Goal: Task Accomplishment & Management: Manage account settings

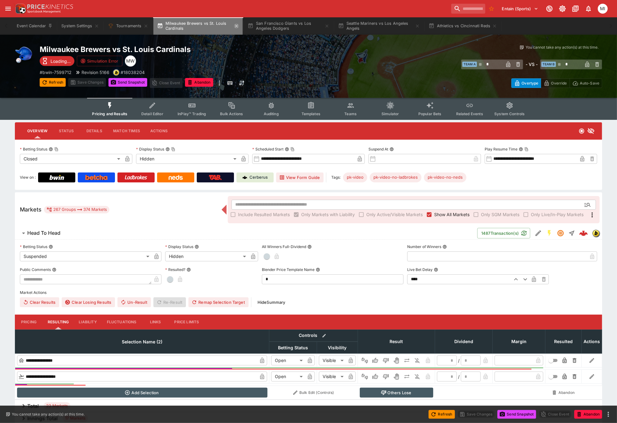
click at [239, 26] on icon "button" at bounding box center [236, 26] width 5 height 5
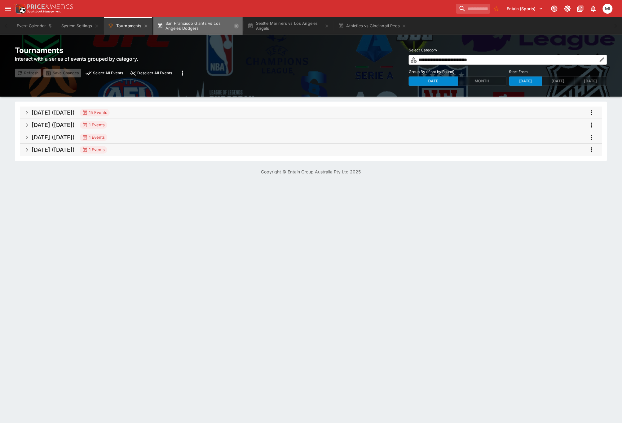
click at [238, 26] on icon "button" at bounding box center [236, 26] width 5 height 5
click at [223, 25] on icon "button" at bounding box center [223, 25] width 3 height 3
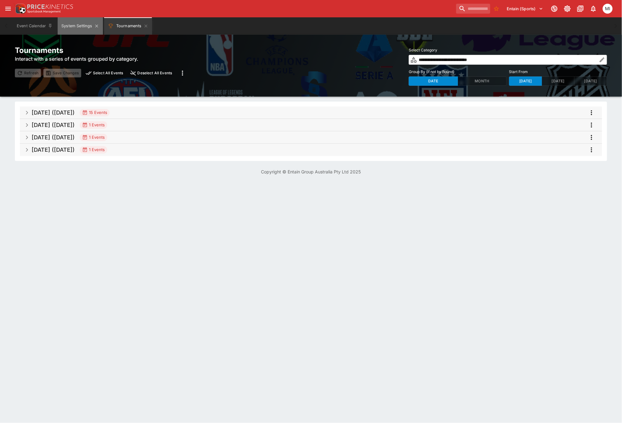
click at [67, 23] on button "System Settings" at bounding box center [80, 25] width 45 height 17
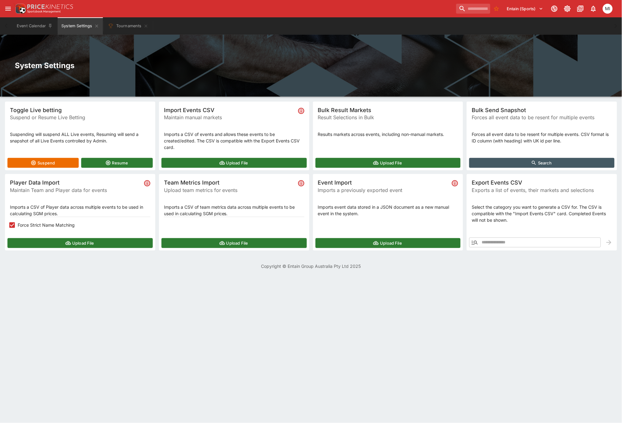
click at [34, 238] on div "Upload File" at bounding box center [80, 243] width 150 height 15
click at [34, 245] on button "Upload File" at bounding box center [79, 243] width 145 height 10
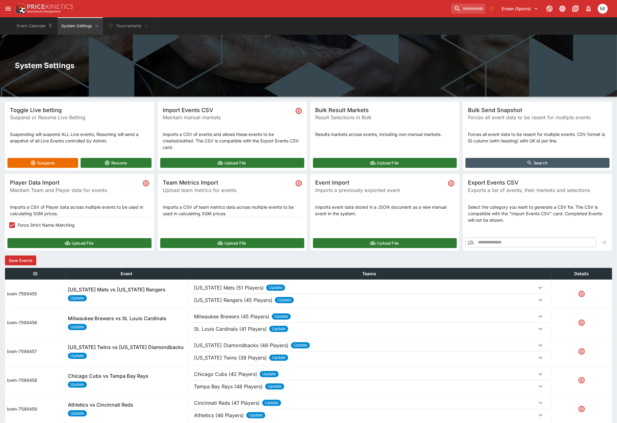
click at [27, 261] on button "Save Events" at bounding box center [20, 261] width 31 height 10
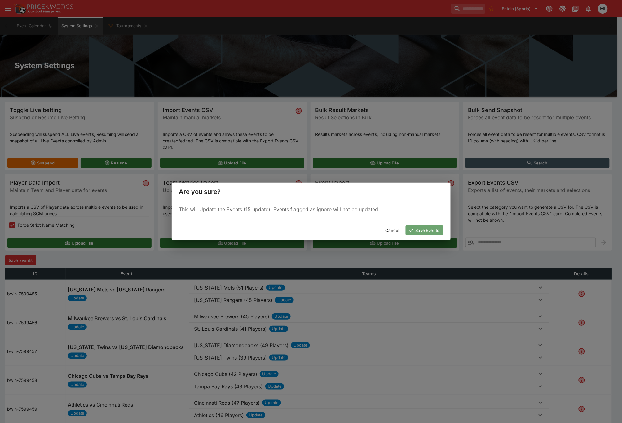
click at [415, 229] on button "Save Events" at bounding box center [425, 231] width 38 height 10
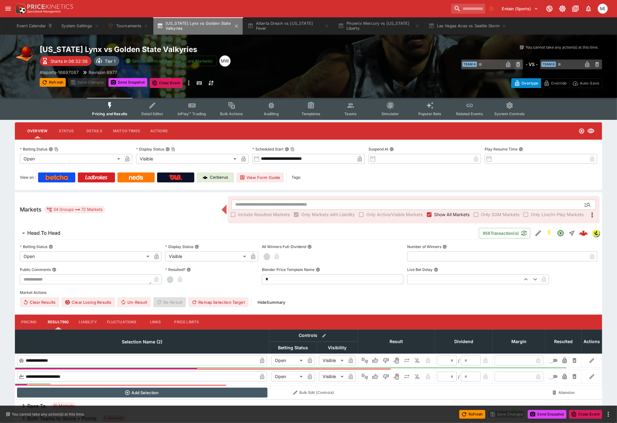
click at [211, 26] on button "Minnesota Lynx vs Golden State Valkyries" at bounding box center [197, 25] width 89 height 17
click at [66, 70] on p "# lsports-16697087" at bounding box center [59, 72] width 39 height 7
click at [70, 31] on button "System Settings" at bounding box center [80, 25] width 45 height 17
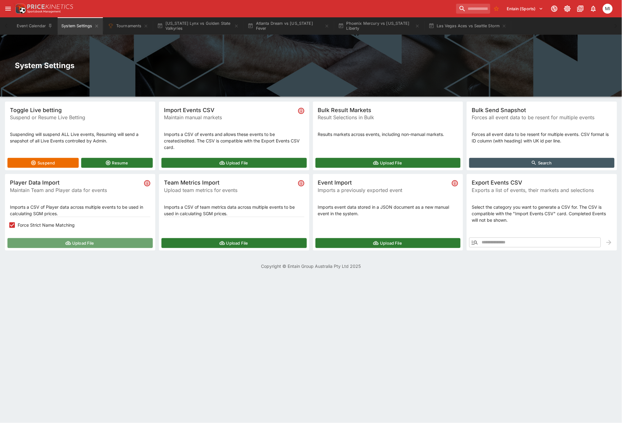
click at [47, 241] on button "Upload File" at bounding box center [79, 243] width 145 height 10
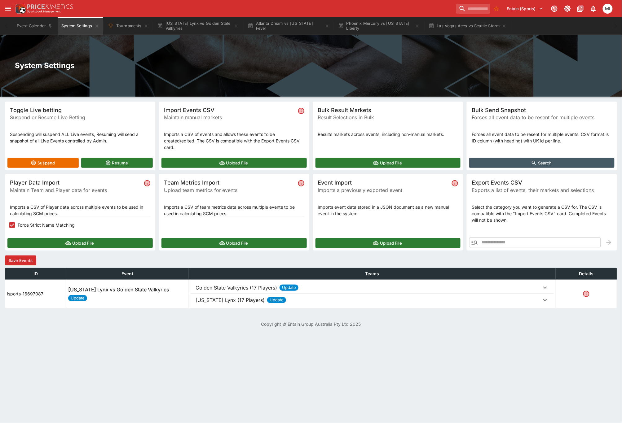
click at [230, 299] on p "Minnesota Lynx (17 Players)" at bounding box center [230, 300] width 69 height 7
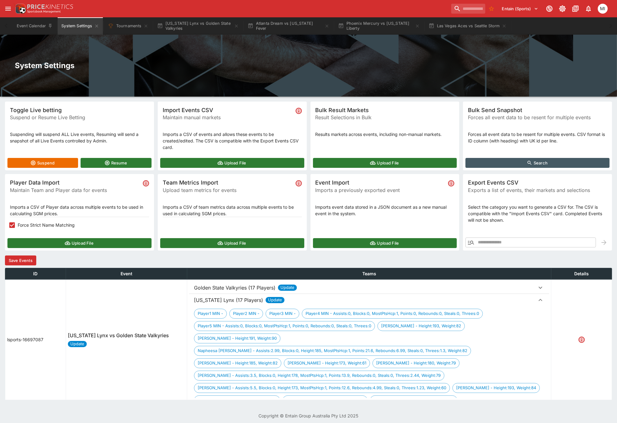
click at [233, 288] on p "Golden State Valkyries (17 Players)" at bounding box center [235, 287] width 82 height 7
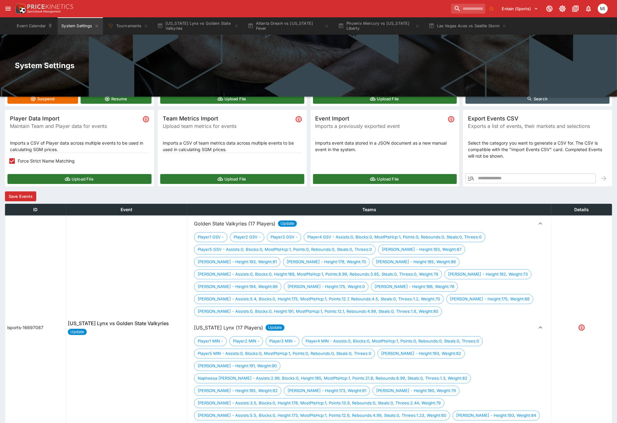
scroll to position [95, 0]
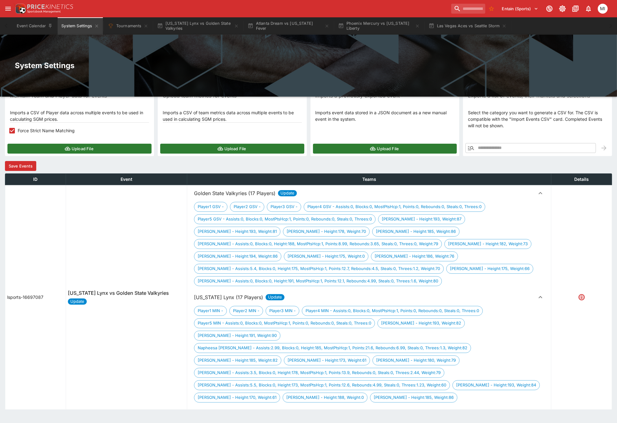
click at [28, 168] on button "Save Events" at bounding box center [20, 166] width 31 height 10
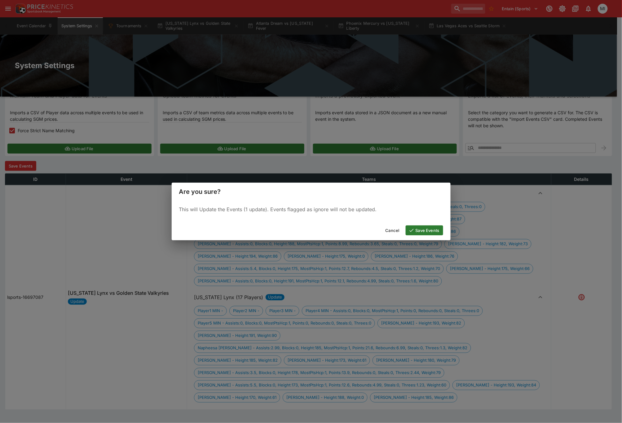
click at [424, 231] on button "Save Events" at bounding box center [425, 231] width 38 height 10
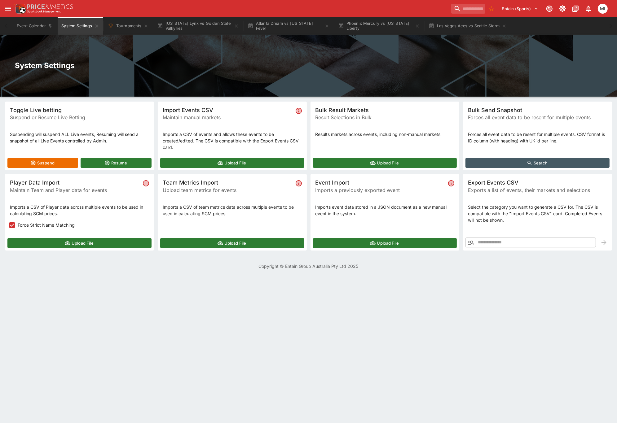
scroll to position [0, 0]
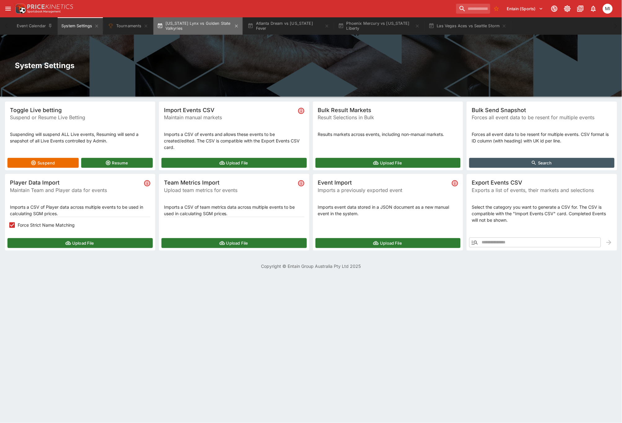
click at [196, 30] on button "Minnesota Lynx vs Golden State Valkyries" at bounding box center [197, 25] width 89 height 17
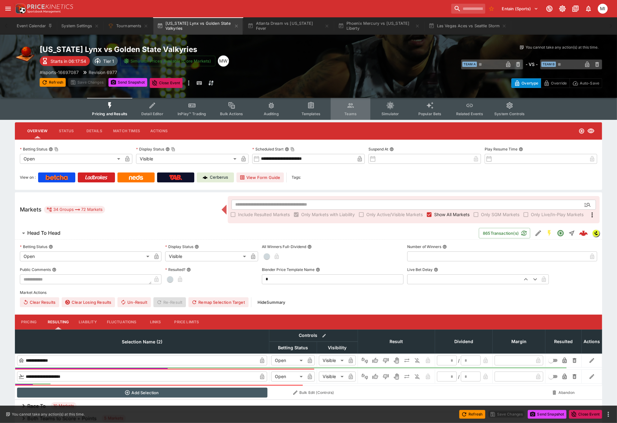
click at [348, 112] on span "Teams" at bounding box center [350, 114] width 12 height 5
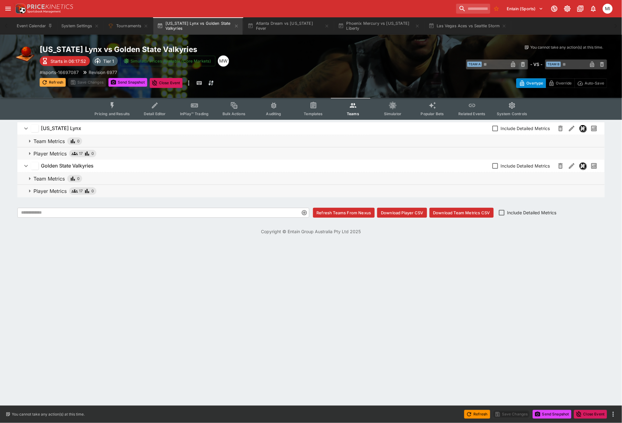
click at [55, 80] on button "Refresh" at bounding box center [53, 82] width 26 height 9
click at [117, 109] on button "Pricing and Results" at bounding box center [112, 109] width 45 height 22
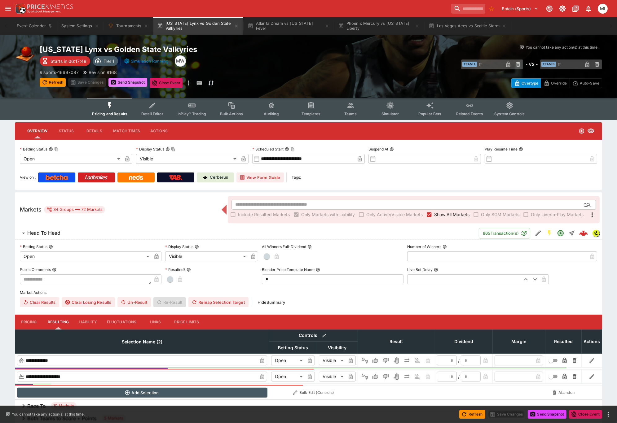
click at [126, 82] on button "Send Snapshot" at bounding box center [127, 82] width 39 height 9
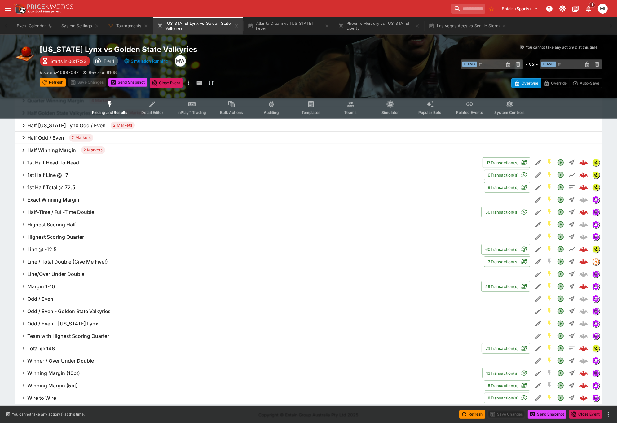
scroll to position [422, 0]
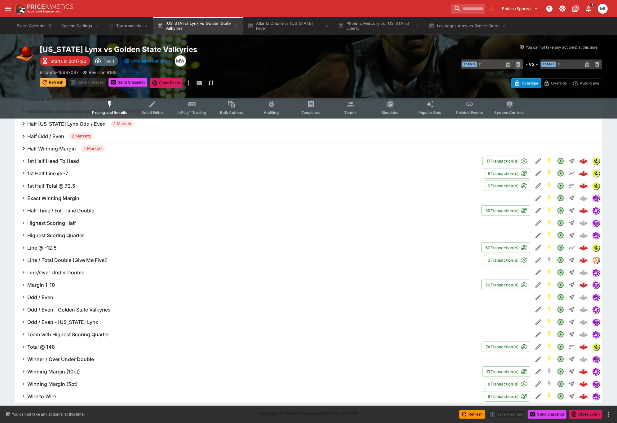
click at [55, 82] on button "Refresh" at bounding box center [53, 82] width 26 height 9
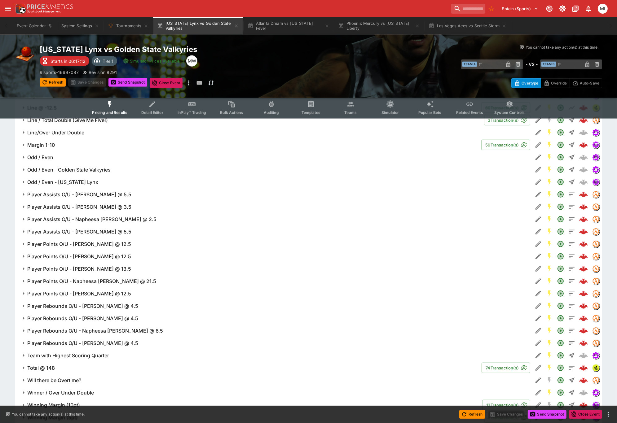
scroll to position [642, 0]
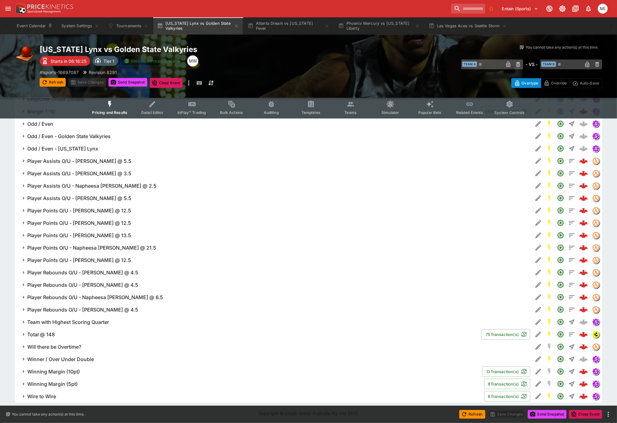
click at [347, 111] on span "Teams" at bounding box center [350, 112] width 12 height 5
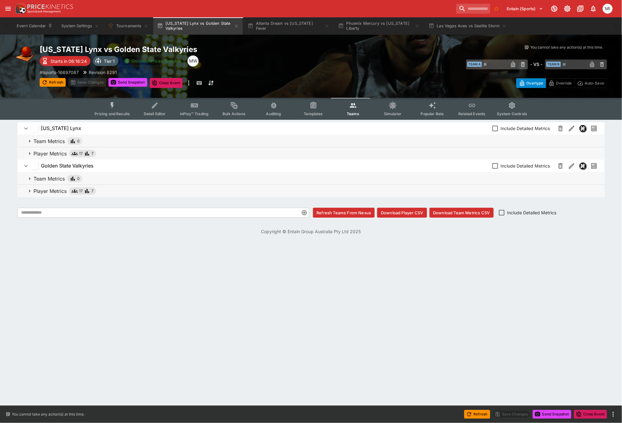
click at [49, 192] on p "Player Metrics" at bounding box center [49, 191] width 33 height 7
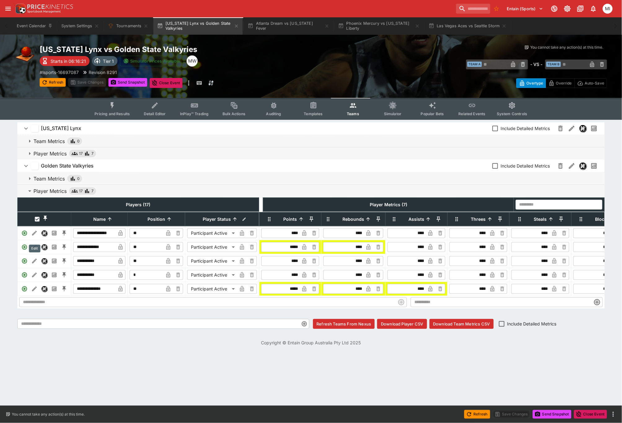
click at [36, 237] on icon "Edit" at bounding box center [34, 233] width 6 height 6
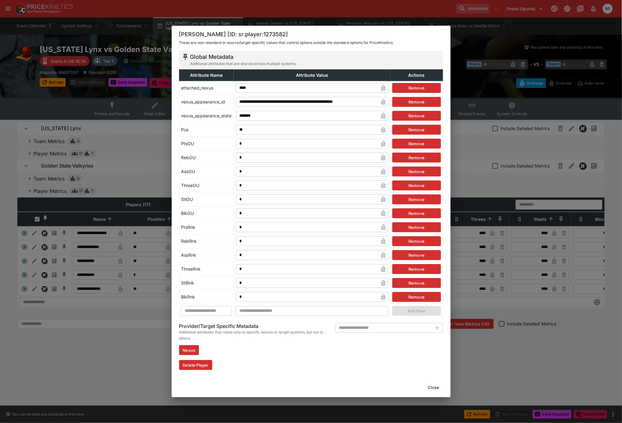
click at [251, 144] on input "*" at bounding box center [307, 144] width 143 height 10
type input "*"
click at [248, 159] on input "*" at bounding box center [307, 158] width 143 height 10
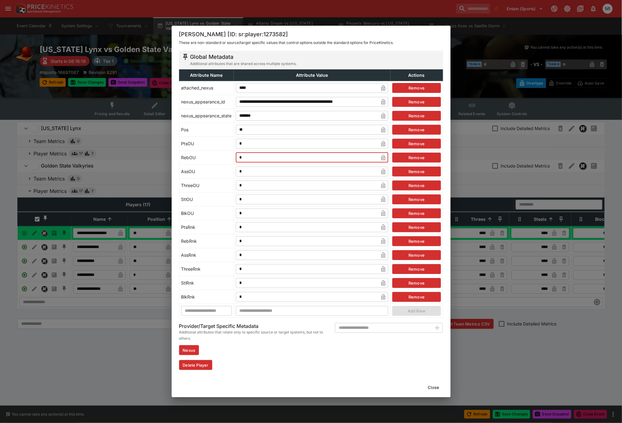
click at [248, 159] on input "*" at bounding box center [307, 158] width 143 height 10
type input "*"
click at [16, 175] on div "**********" at bounding box center [311, 211] width 622 height 423
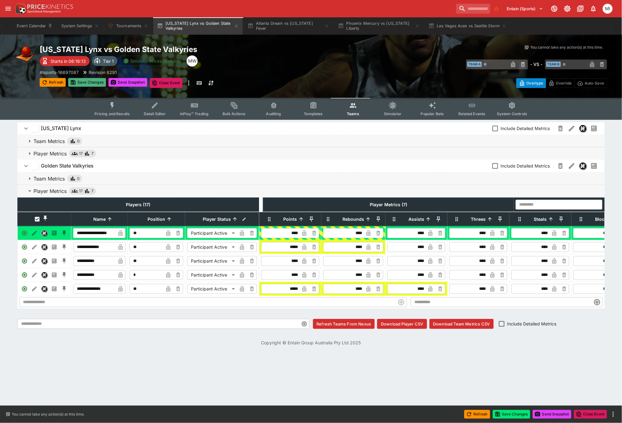
click at [87, 83] on button "Save Changes" at bounding box center [87, 82] width 38 height 9
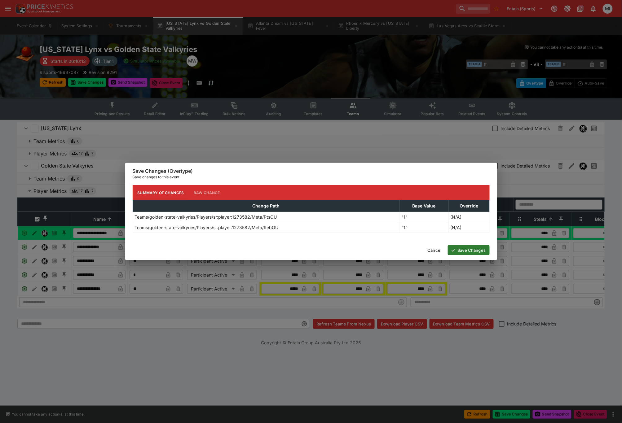
click at [467, 251] on button "Save Changes" at bounding box center [469, 251] width 42 height 10
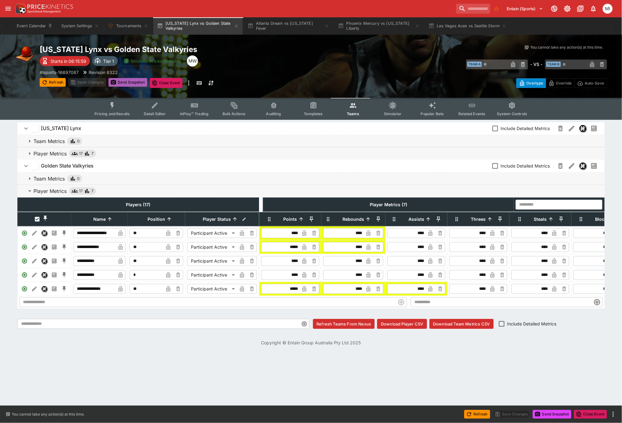
click at [118, 84] on button "Send Snapshot" at bounding box center [127, 82] width 39 height 9
click at [111, 102] on icon "Event type filters" at bounding box center [112, 106] width 8 height 8
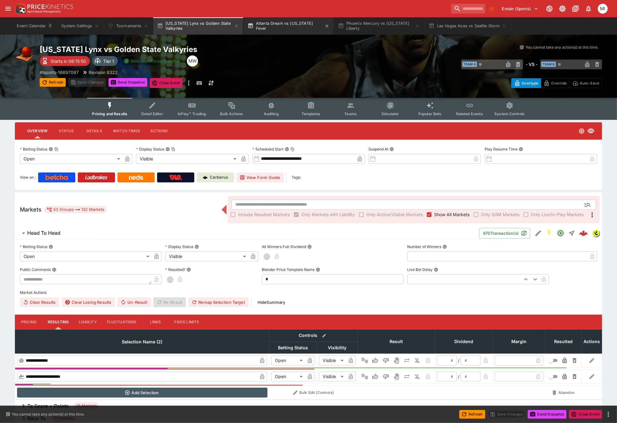
click at [282, 30] on button "Atlanta Dream vs Indiana Fever" at bounding box center [288, 25] width 89 height 17
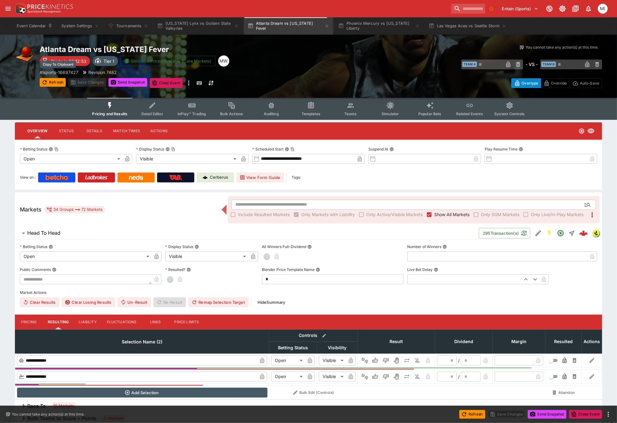
click at [64, 71] on p "# lsports-16697427" at bounding box center [59, 72] width 39 height 7
click at [83, 30] on button "System Settings" at bounding box center [80, 25] width 45 height 17
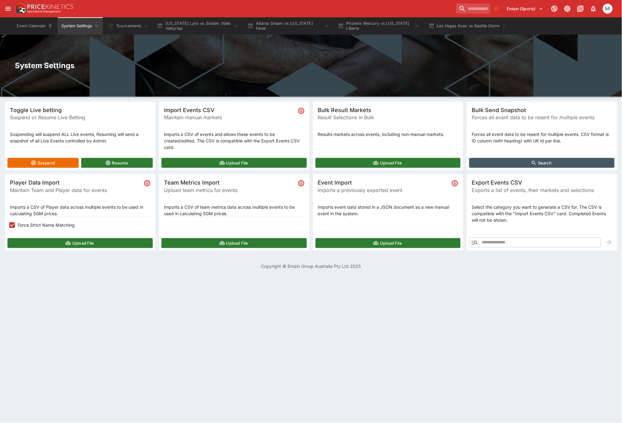
click at [45, 240] on button "Upload File" at bounding box center [79, 243] width 145 height 10
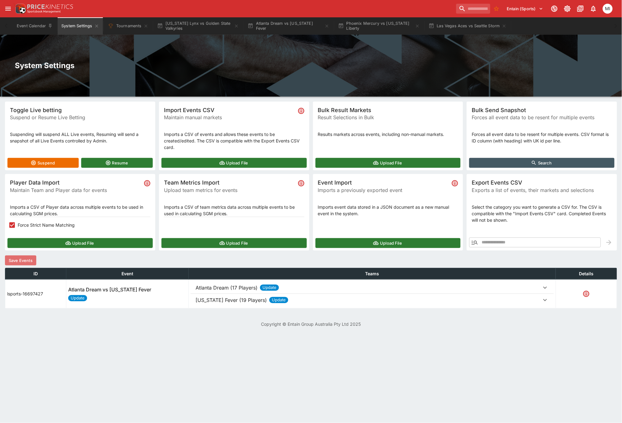
click at [24, 259] on button "Save Events" at bounding box center [20, 261] width 31 height 10
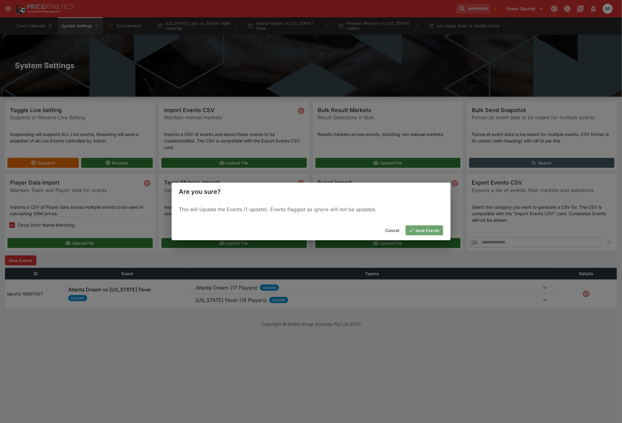
click at [420, 231] on button "Save Events" at bounding box center [425, 231] width 38 height 10
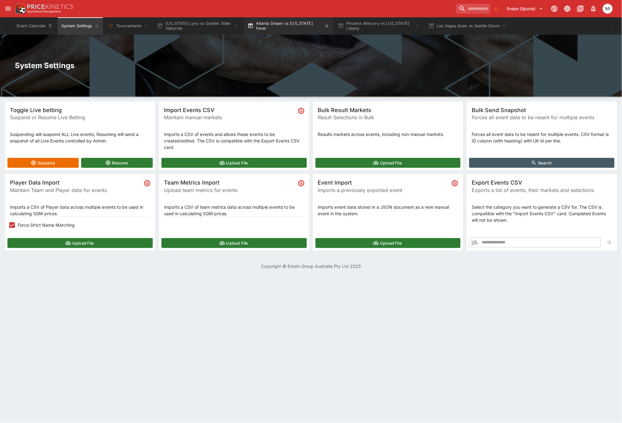
click at [275, 30] on button "Atlanta Dream vs Indiana Fever" at bounding box center [288, 25] width 89 height 17
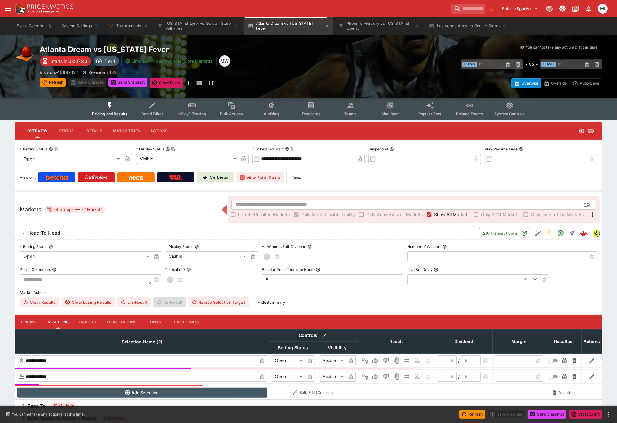
click at [113, 112] on span "Pricing and Results" at bounding box center [109, 114] width 35 height 5
click at [129, 83] on button "Send Snapshot" at bounding box center [127, 82] width 39 height 9
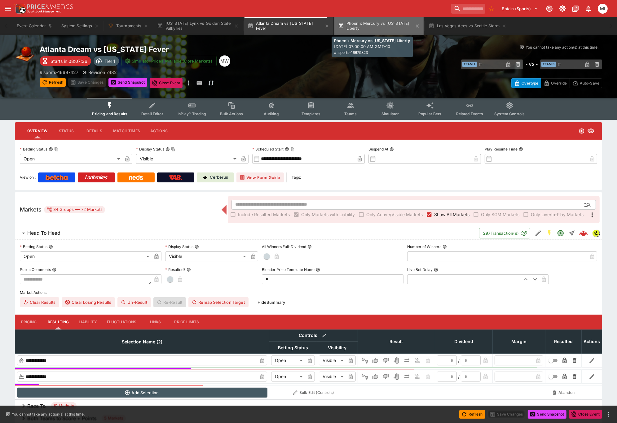
click at [365, 31] on button "Phoenix Mercury vs New York Liberty" at bounding box center [378, 25] width 89 height 17
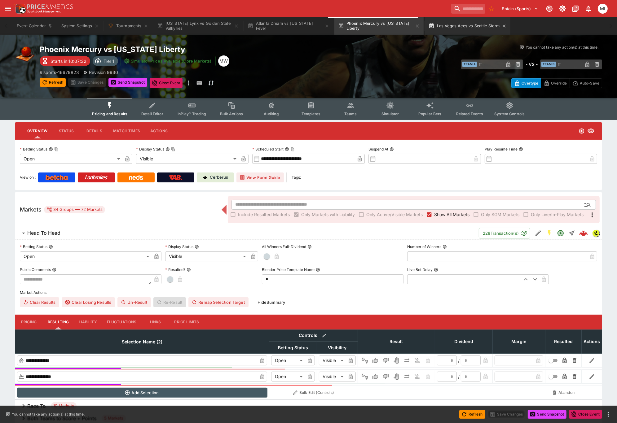
click at [455, 29] on button "Las Vegas Aces vs Seattle Storm" at bounding box center [468, 25] width 86 height 17
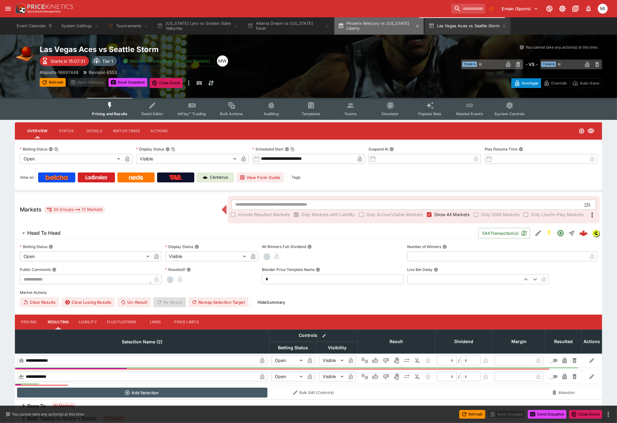
click at [383, 29] on button "Phoenix Mercury vs New York Liberty" at bounding box center [378, 25] width 89 height 17
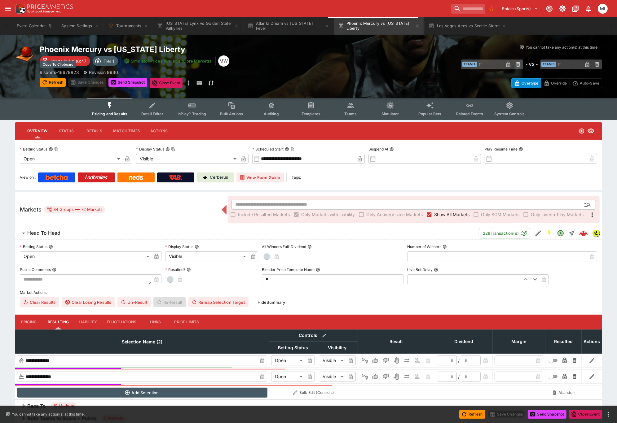
click at [57, 72] on p "# lsports-16679823" at bounding box center [59, 72] width 39 height 7
click at [76, 26] on button "System Settings" at bounding box center [80, 25] width 45 height 17
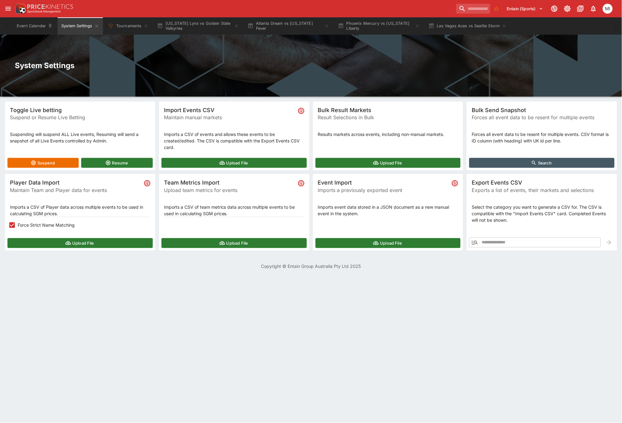
click at [38, 243] on button "Upload File" at bounding box center [79, 243] width 145 height 10
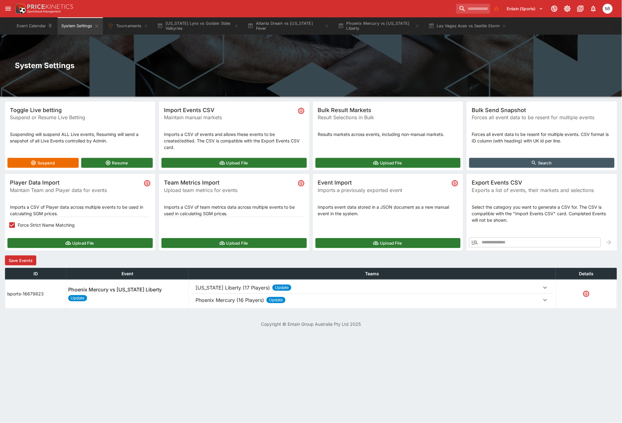
click at [36, 263] on button "Save Events" at bounding box center [20, 261] width 31 height 10
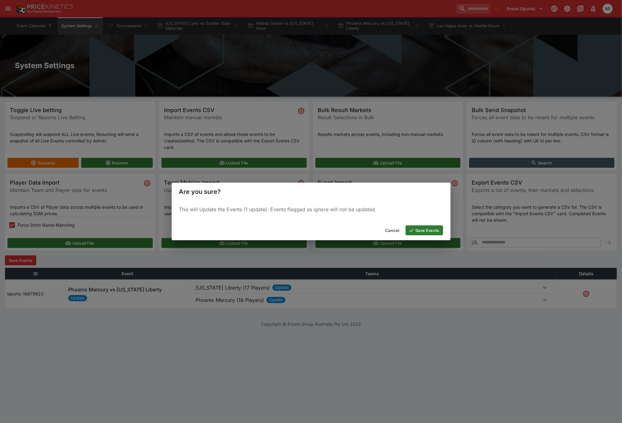
click at [424, 231] on button "Save Events" at bounding box center [425, 231] width 38 height 10
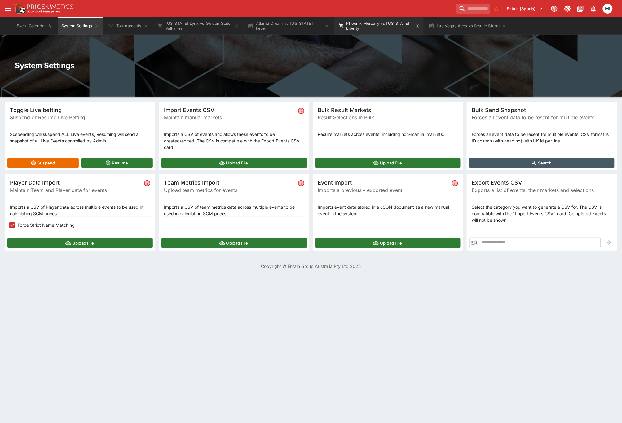
click at [357, 22] on button "Phoenix Mercury vs New York Liberty" at bounding box center [378, 25] width 89 height 17
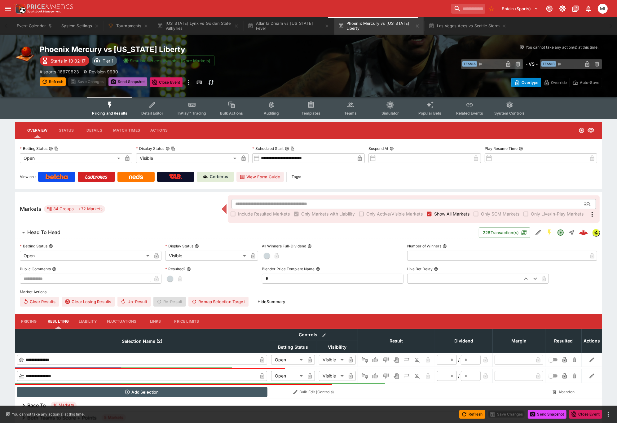
click at [123, 84] on button "Send Snapshot" at bounding box center [127, 81] width 39 height 9
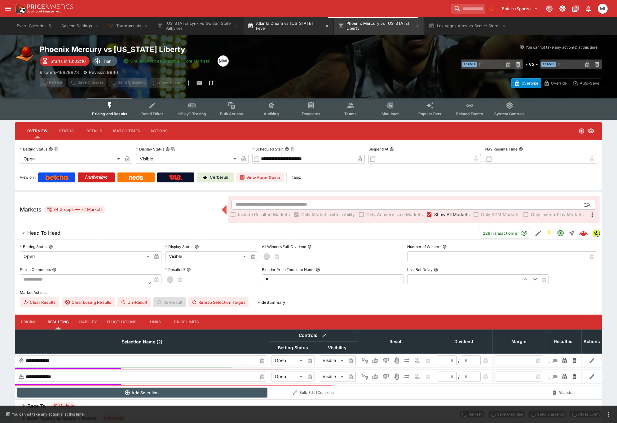
click at [277, 20] on button "Atlanta Dream vs Indiana Fever" at bounding box center [288, 25] width 89 height 17
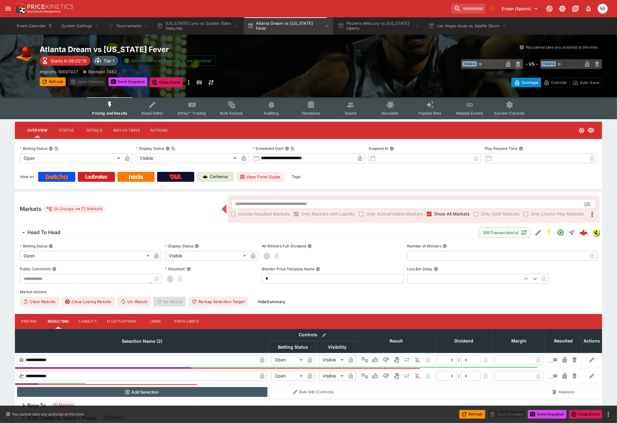
click at [350, 108] on icon "Event type filters" at bounding box center [351, 105] width 8 height 8
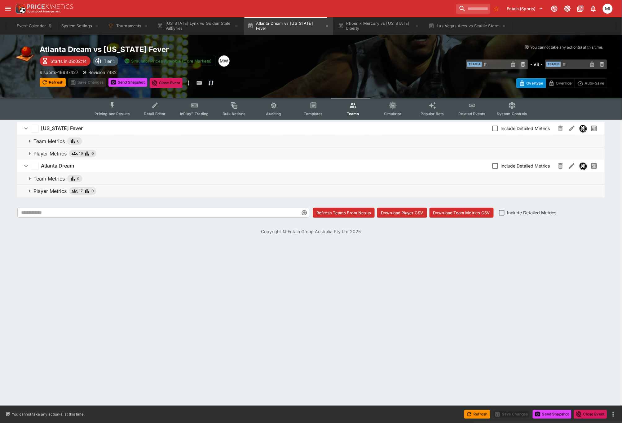
click at [52, 154] on p "Player Metrics" at bounding box center [49, 153] width 33 height 7
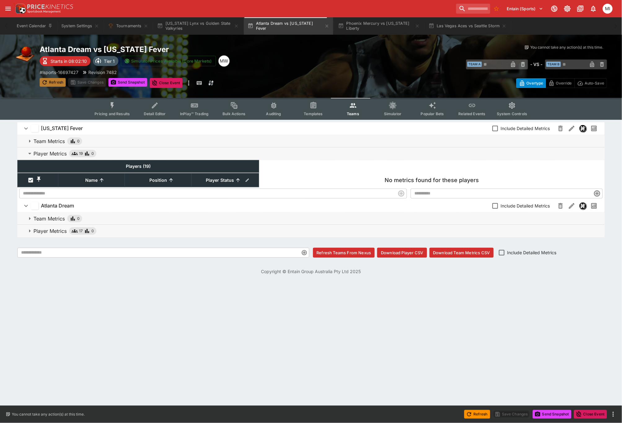
click at [55, 80] on button "Refresh" at bounding box center [53, 82] width 26 height 9
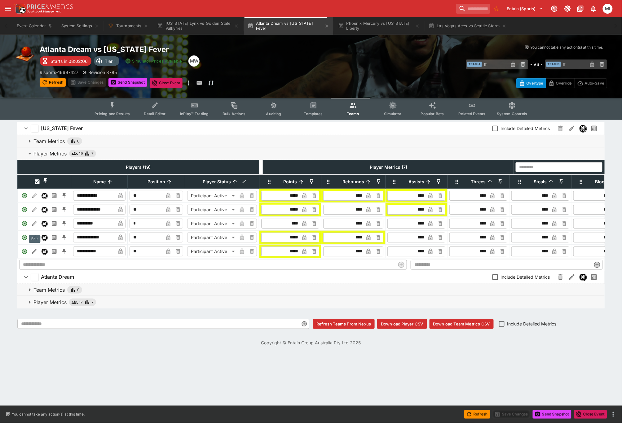
click at [35, 227] on icon "Edit" at bounding box center [34, 224] width 6 height 6
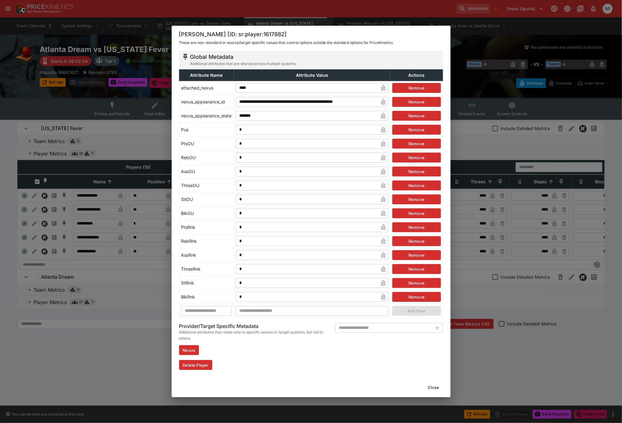
click at [248, 146] on input "*" at bounding box center [307, 144] width 143 height 10
type input "*"
click at [246, 154] on input "*" at bounding box center [307, 158] width 143 height 10
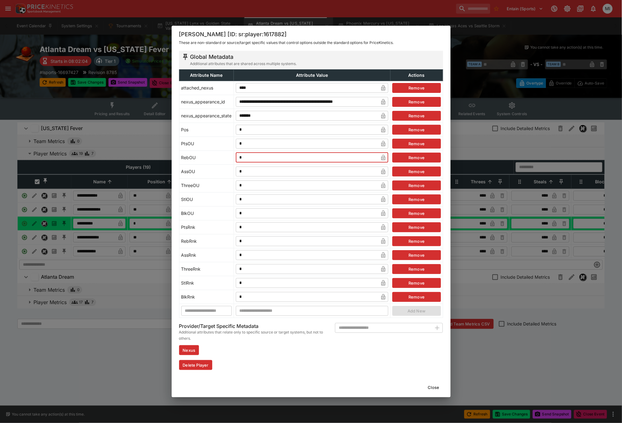
click at [246, 154] on input "*" at bounding box center [307, 158] width 143 height 10
type input "*"
click at [247, 169] on input "*" at bounding box center [307, 171] width 143 height 10
click at [7, 183] on div "**********" at bounding box center [311, 211] width 622 height 423
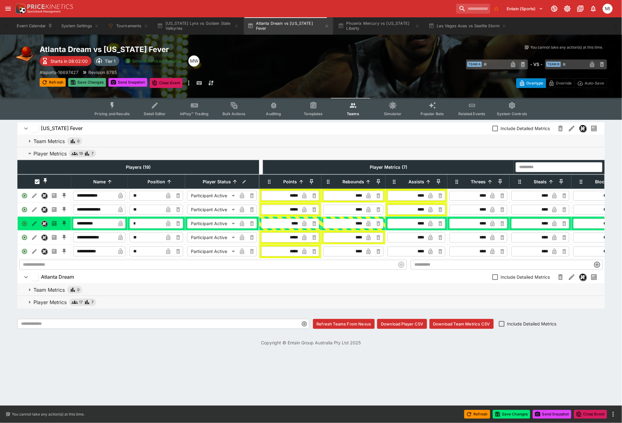
click at [91, 82] on button "Save Changes" at bounding box center [87, 82] width 38 height 9
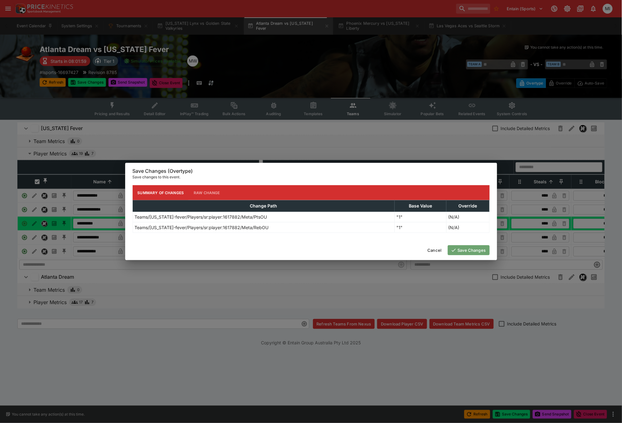
click at [467, 249] on button "Save Changes" at bounding box center [469, 251] width 42 height 10
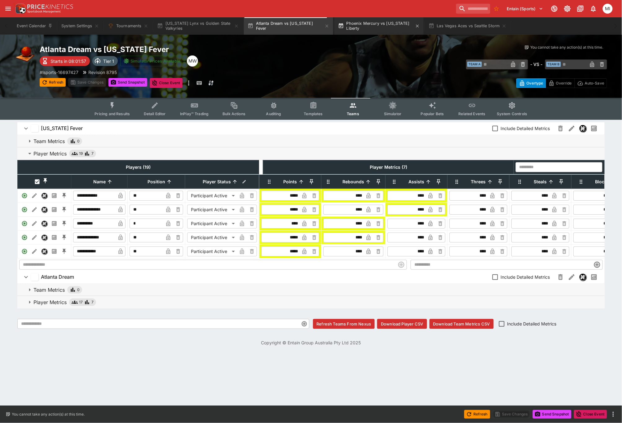
click at [372, 29] on button "Phoenix Mercury vs New York Liberty" at bounding box center [378, 25] width 89 height 17
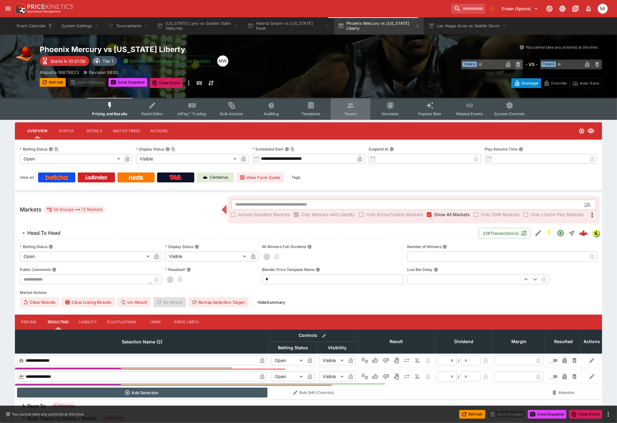
click at [348, 109] on icon "Event type filters" at bounding box center [351, 106] width 8 height 8
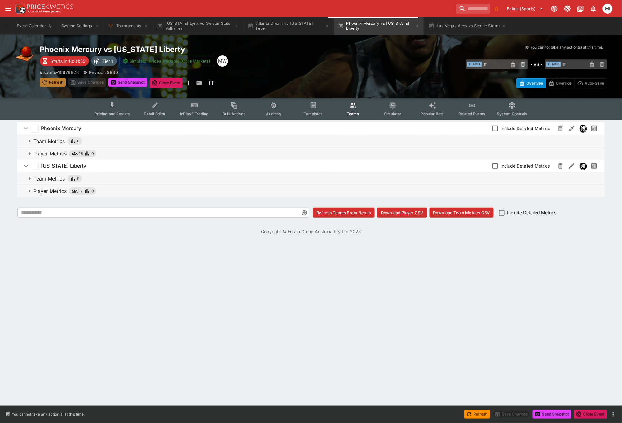
click at [56, 83] on button "Refresh" at bounding box center [53, 82] width 26 height 9
click at [56, 188] on p "Player Metrics" at bounding box center [49, 191] width 33 height 7
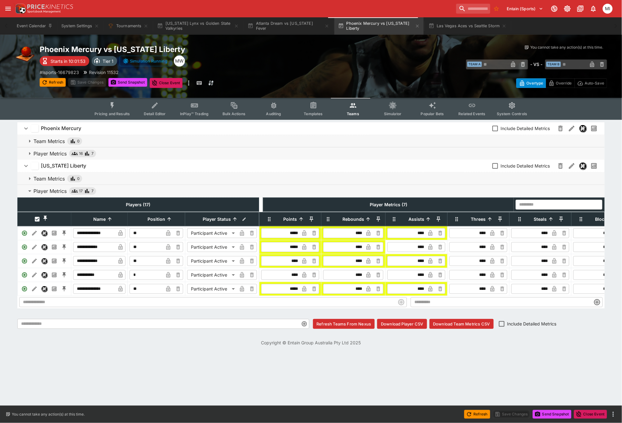
click at [55, 153] on p "Player Metrics" at bounding box center [49, 153] width 33 height 7
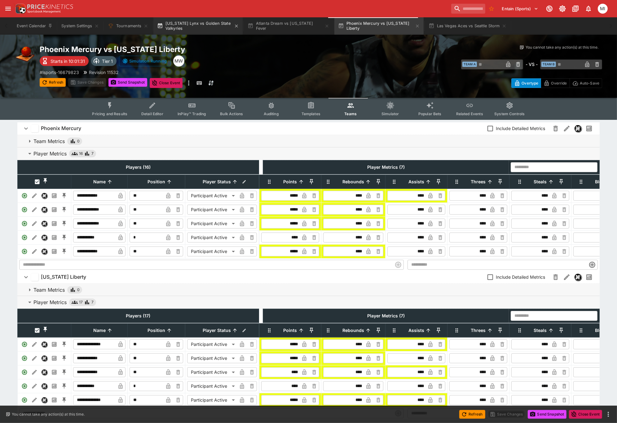
click at [219, 27] on button "Minnesota Lynx vs Golden State Valkyries" at bounding box center [197, 25] width 89 height 17
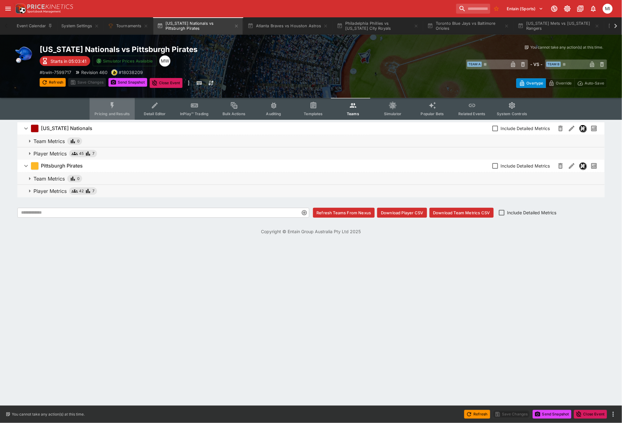
click at [108, 108] on button "Pricing and Results" at bounding box center [112, 109] width 45 height 22
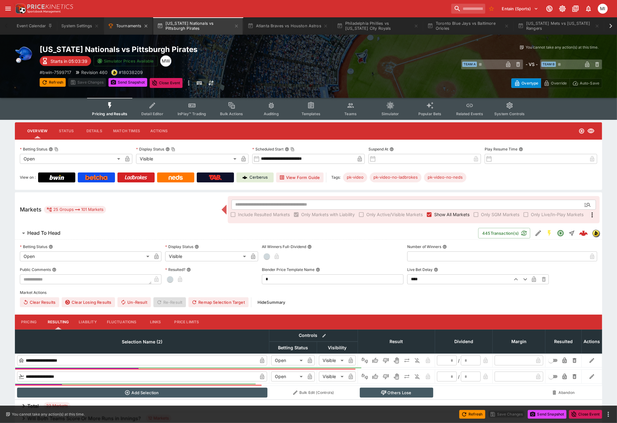
click at [130, 33] on button "Tournaments" at bounding box center [128, 25] width 48 height 17
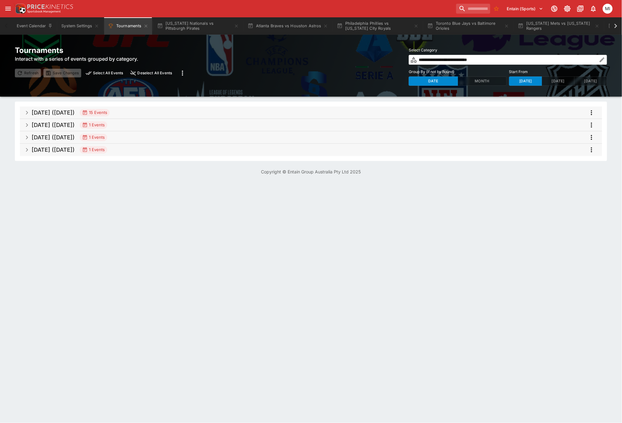
click at [373, 111] on span "Sep 2025 (2025-09-15) 15 Events" at bounding box center [315, 112] width 566 height 11
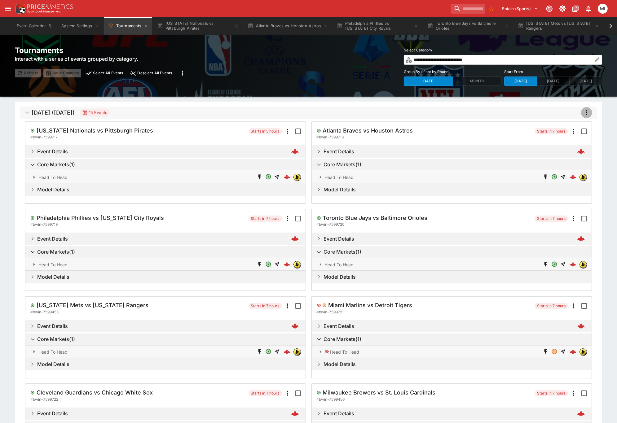
click at [585, 111] on icon "more" at bounding box center [586, 112] width 7 height 7
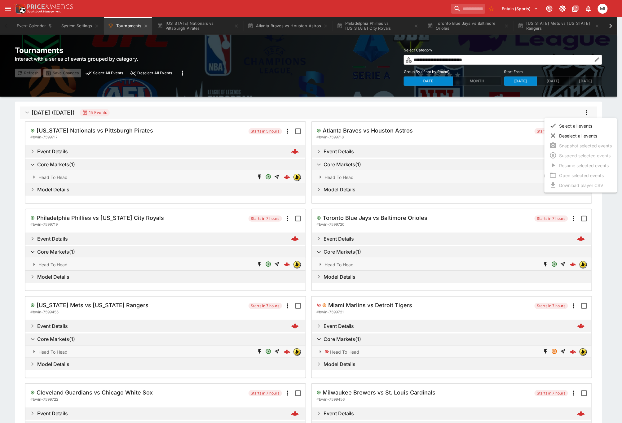
click at [576, 125] on li "Select all events" at bounding box center [581, 126] width 73 height 10
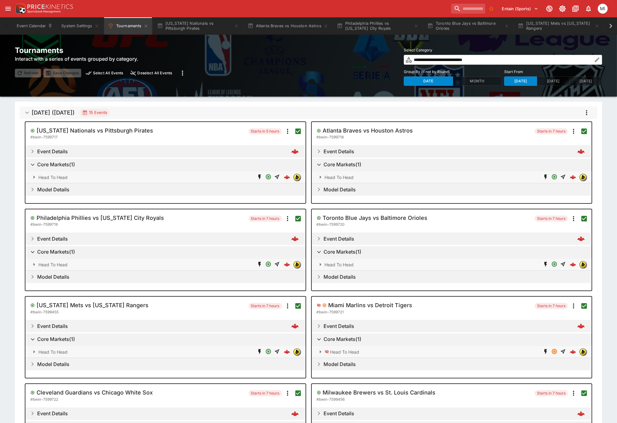
click at [587, 111] on icon "more" at bounding box center [586, 112] width 1 height 5
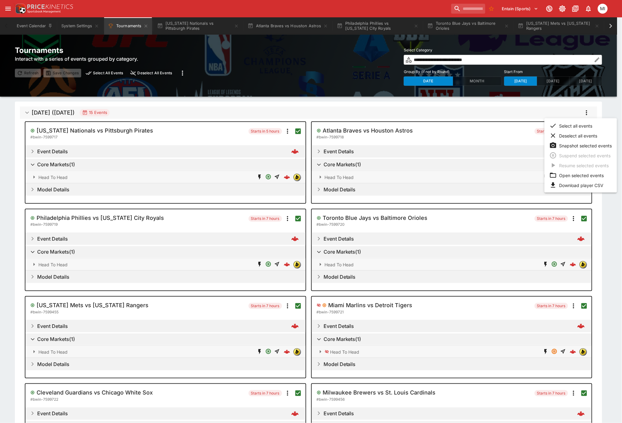
click at [576, 144] on li "Snapshot selected events" at bounding box center [581, 146] width 73 height 10
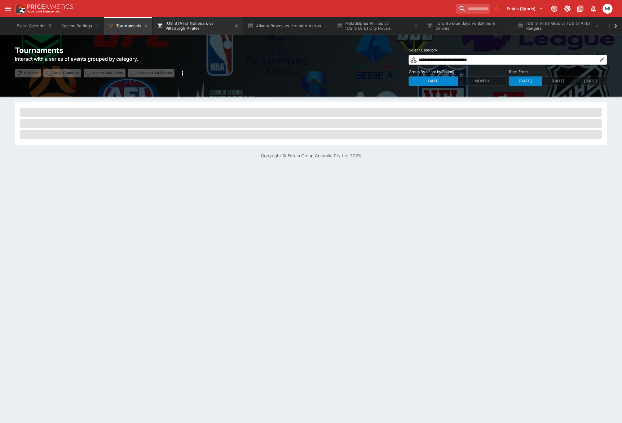
click at [194, 25] on button "[US_STATE] Nationals vs Pittsburgh Pirates" at bounding box center [197, 25] width 89 height 17
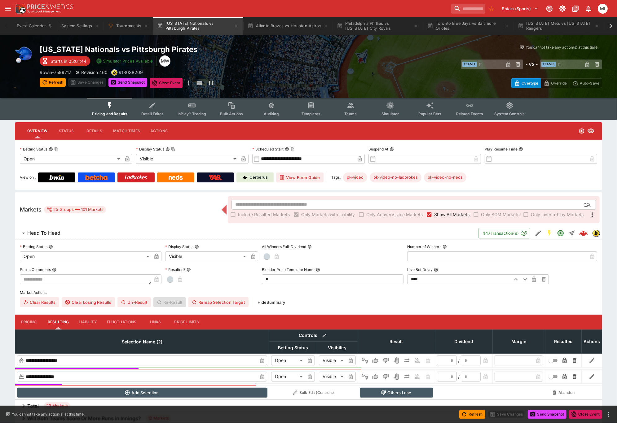
click at [283, 11] on div "Entain (Sports) 1 MI" at bounding box center [312, 9] width 596 height 14
click at [606, 28] on div at bounding box center [611, 25] width 12 height 17
click at [609, 27] on icon at bounding box center [611, 26] width 9 height 9
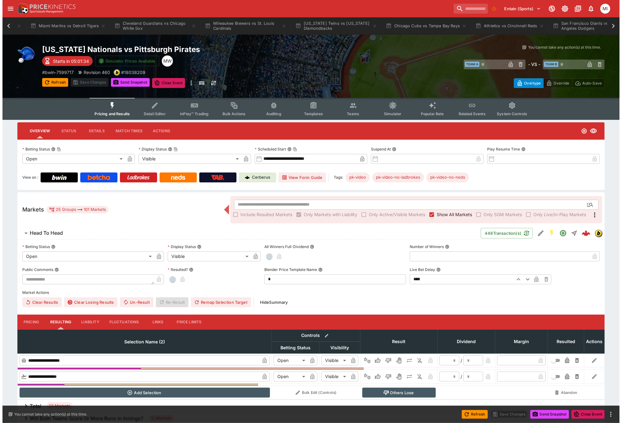
scroll to position [0, 887]
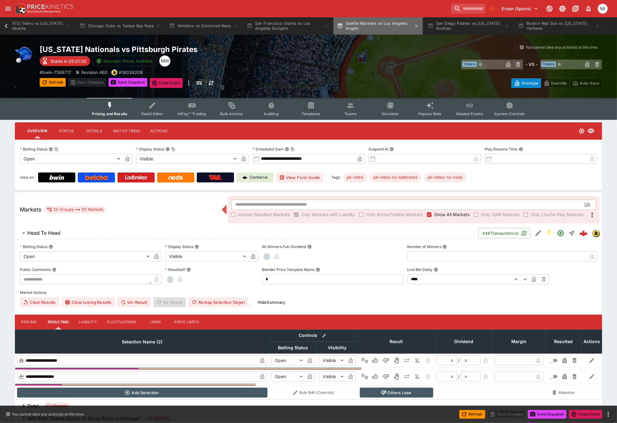
click at [383, 28] on button "Seattle Mariners vs Los Angeles Angels" at bounding box center [378, 25] width 89 height 17
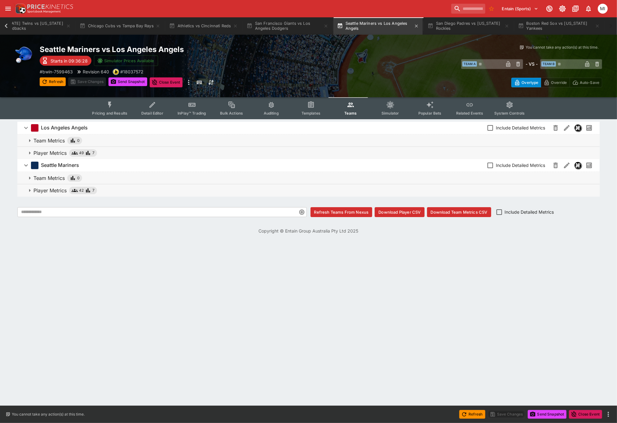
scroll to position [0, 882]
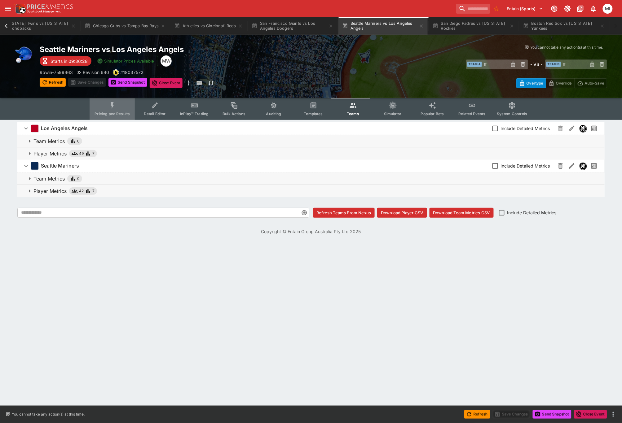
click at [108, 110] on button "Pricing and Results" at bounding box center [112, 109] width 45 height 22
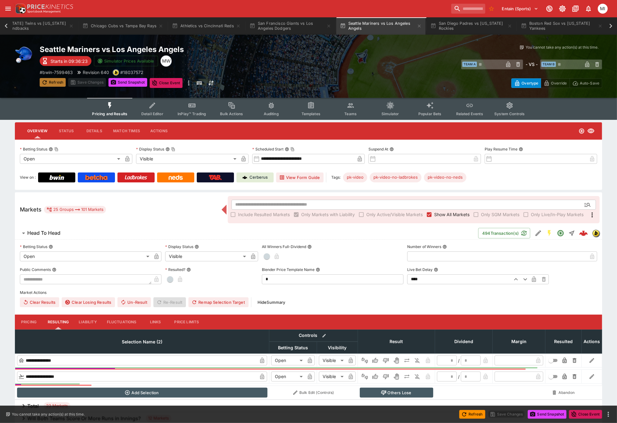
click at [60, 82] on button "Refresh" at bounding box center [53, 82] width 26 height 9
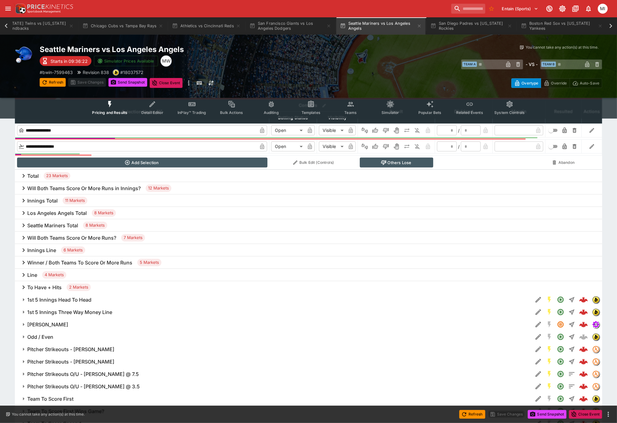
scroll to position [344, 0]
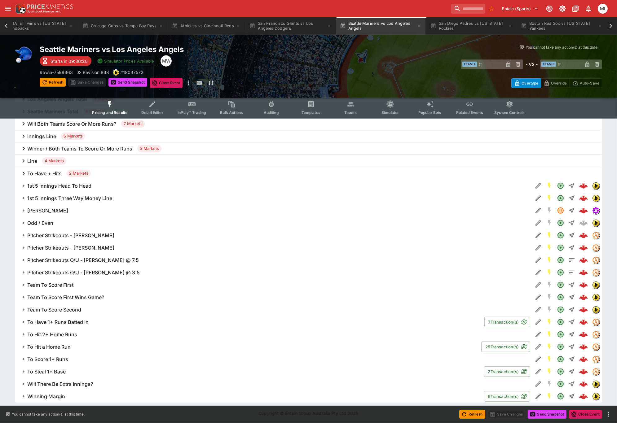
click at [94, 248] on h6 "Pitcher Strikeouts - Kyle Hendricks" at bounding box center [70, 248] width 87 height 7
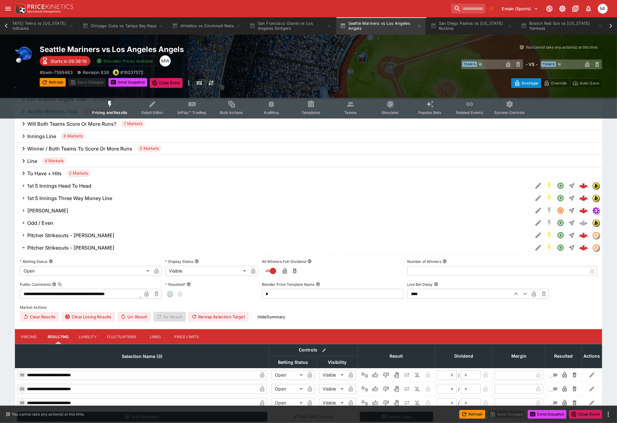
click at [92, 236] on h6 "Pitcher Strikeouts - George Kirby" at bounding box center [70, 235] width 87 height 7
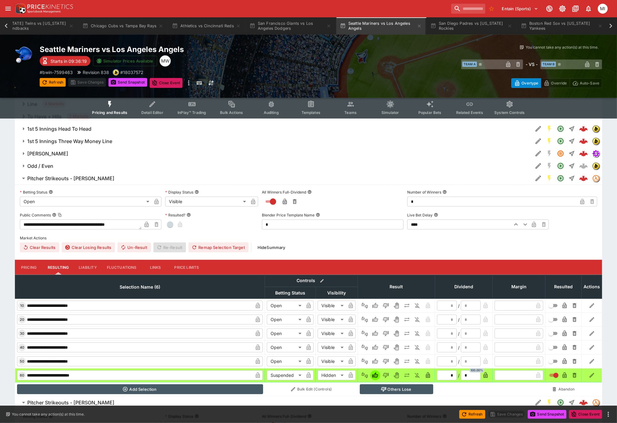
scroll to position [516, 0]
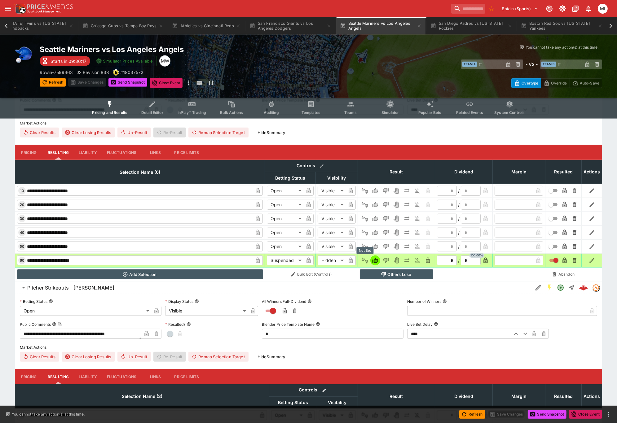
click at [361, 258] on button "Not Set" at bounding box center [365, 261] width 10 height 10
type input "*"
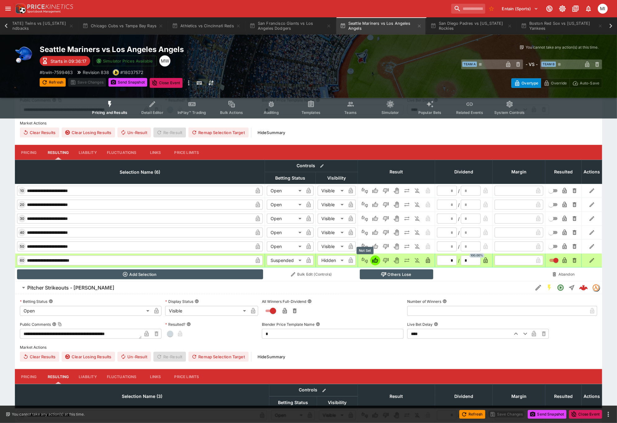
type input "*"
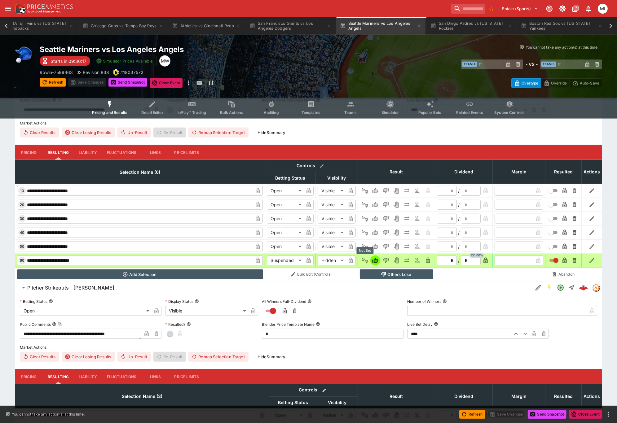
type input "*"
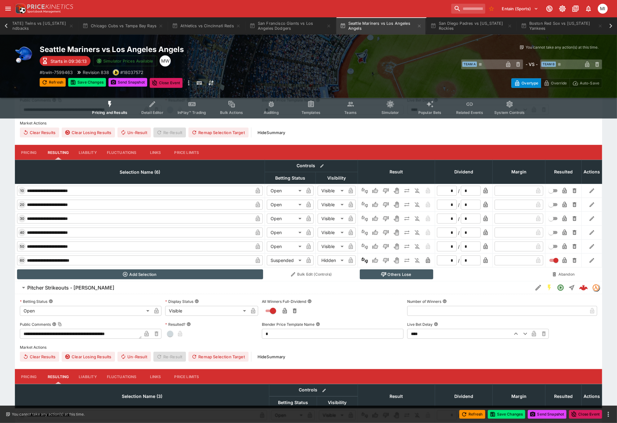
click at [425, 259] on icon "button" at bounding box center [428, 261] width 6 height 6
click at [566, 261] on icon "button" at bounding box center [564, 261] width 3 height 2
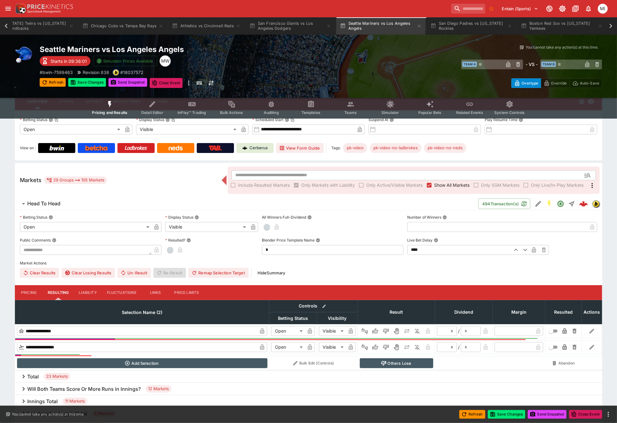
scroll to position [0, 0]
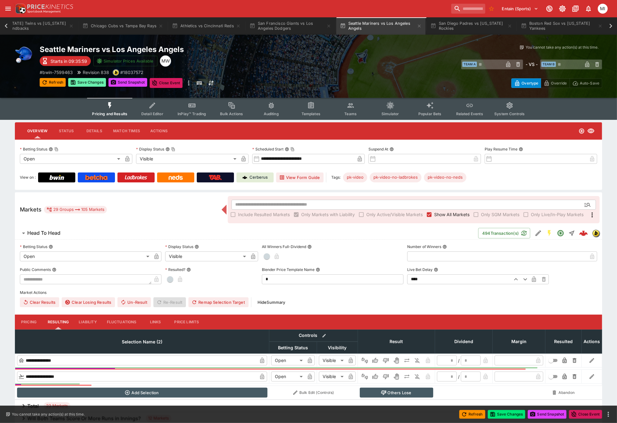
click at [86, 84] on button "Save Changes" at bounding box center [87, 82] width 38 height 9
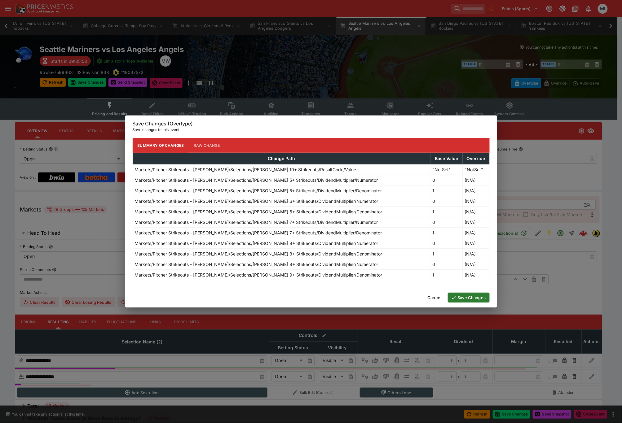
click at [469, 294] on button "Save Changes" at bounding box center [469, 298] width 42 height 10
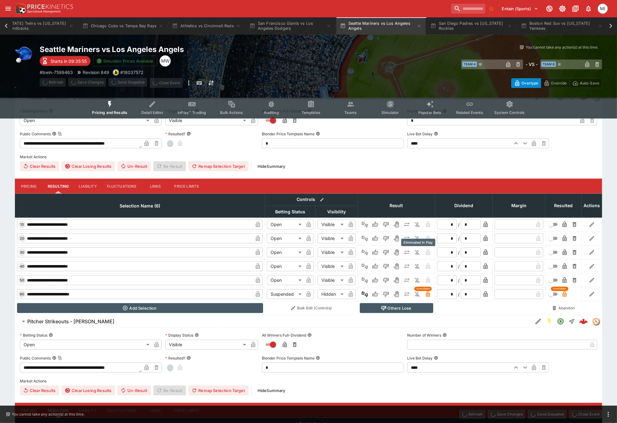
scroll to position [551, 0]
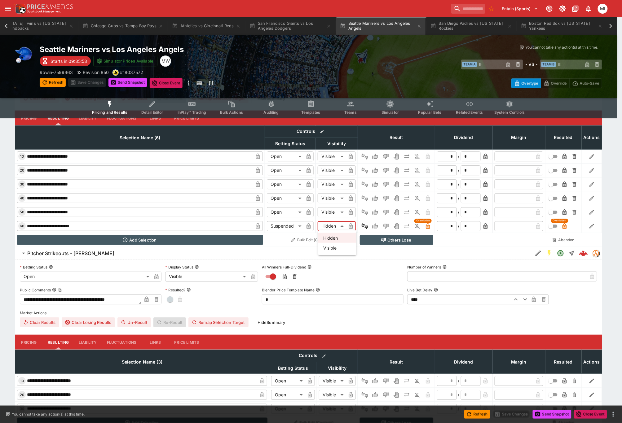
click at [332, 224] on body "Entain (Sports) 1 MI Event Calendar System Settings Tournaments Washington Nati…" at bounding box center [311, 24] width 622 height 1151
click at [332, 245] on li "Visible" at bounding box center [337, 248] width 38 height 10
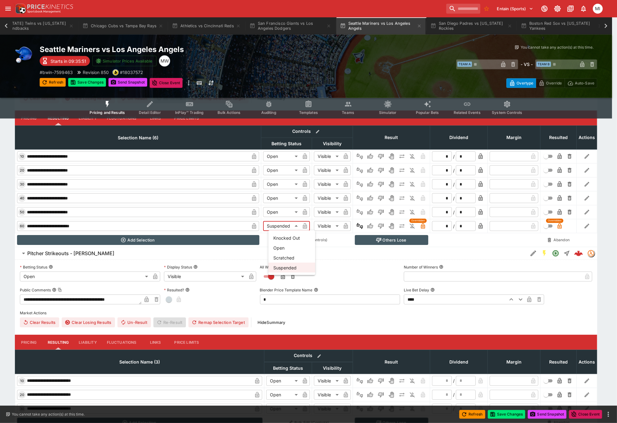
click at [299, 226] on body "Entain (Sports) 1 MI Event Calendar System Settings Tournaments Washington Nati…" at bounding box center [308, 24] width 617 height 1151
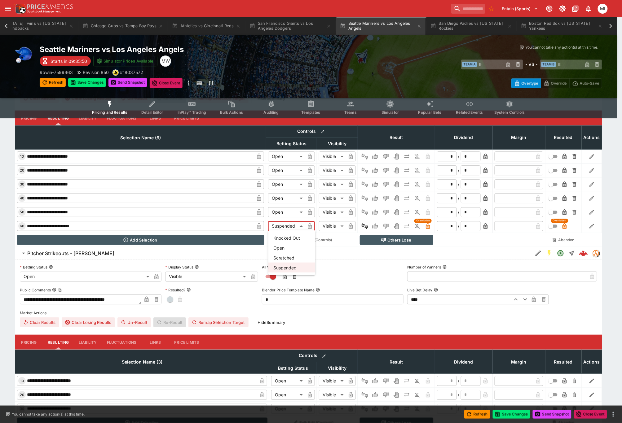
click at [331, 225] on div at bounding box center [311, 211] width 622 height 423
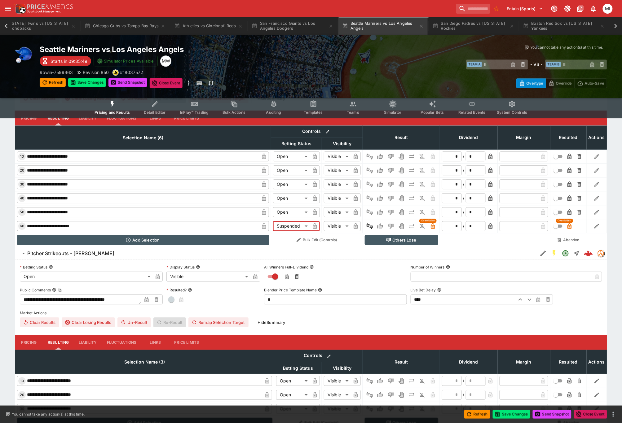
click at [340, 226] on body "Entain (Sports) 1 MI Event Calendar System Settings Tournaments Washington Nati…" at bounding box center [311, 24] width 622 height 1151
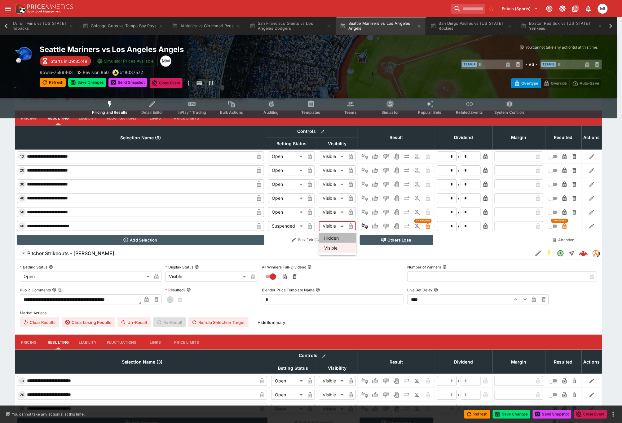
click at [338, 238] on li "Hidden" at bounding box center [337, 238] width 37 height 10
type input "******"
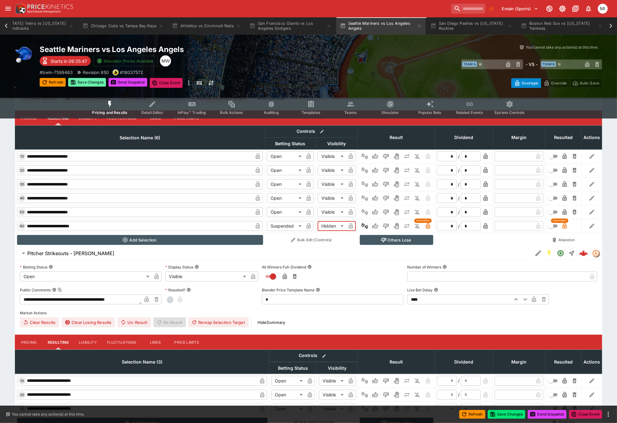
click at [91, 83] on button "Save Changes" at bounding box center [87, 82] width 38 height 9
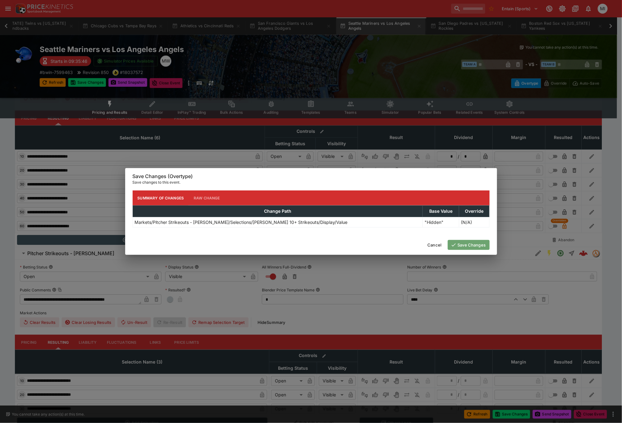
click at [472, 245] on button "Save Changes" at bounding box center [469, 245] width 42 height 10
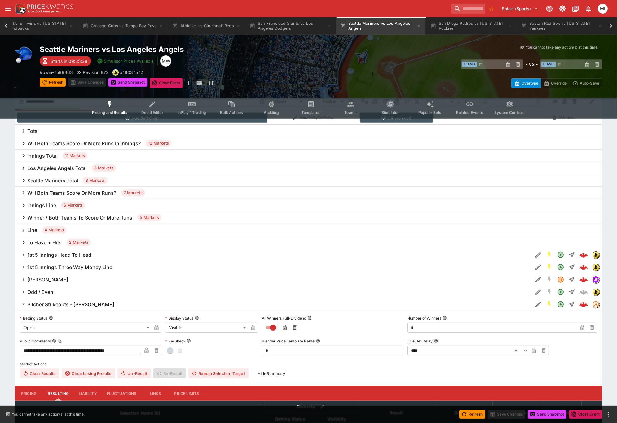
scroll to position [241, 0]
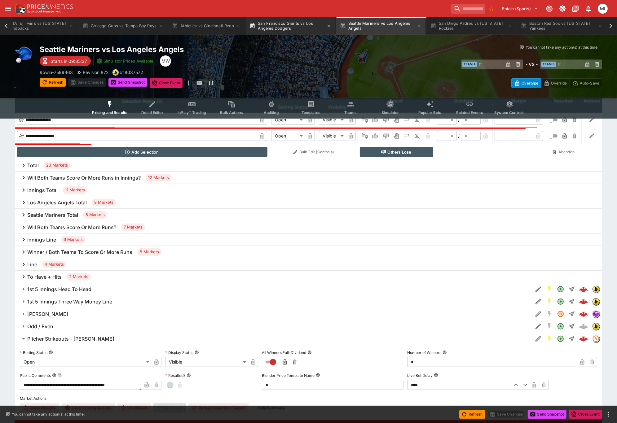
click at [292, 28] on button "San Francisco Giants vs Los Angeles Dodgers" at bounding box center [290, 25] width 89 height 17
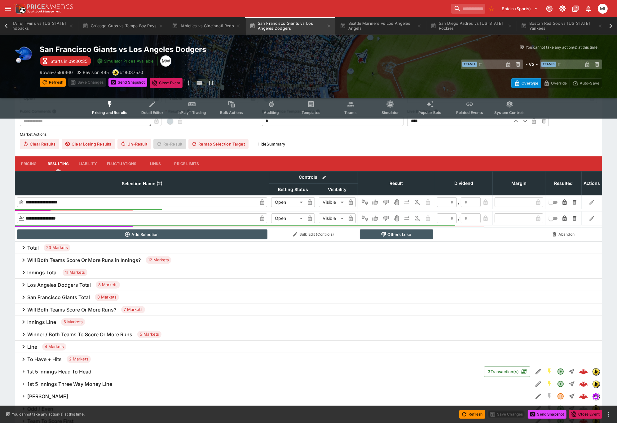
scroll to position [19, 0]
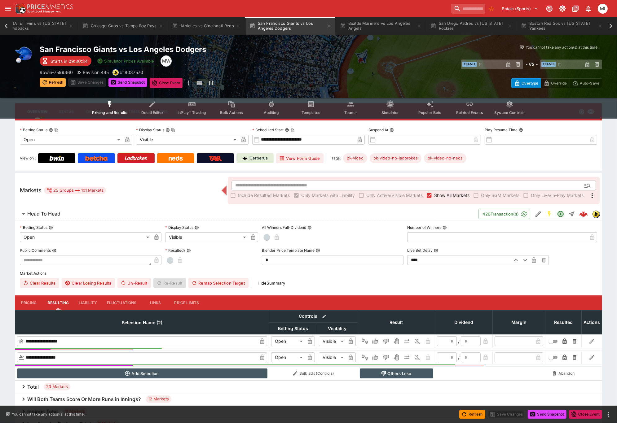
click at [55, 82] on button "Refresh" at bounding box center [53, 82] width 26 height 9
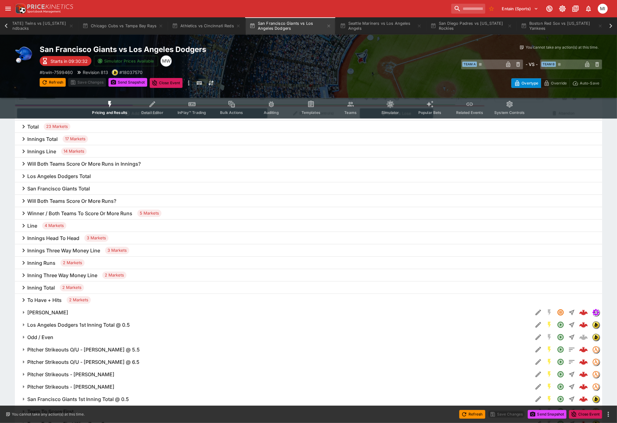
scroll to position [398, 0]
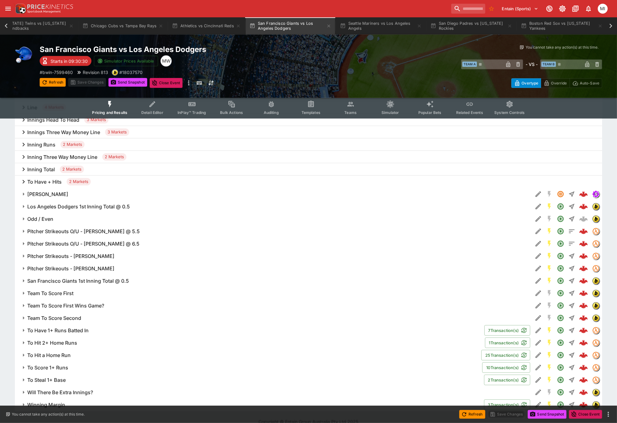
click at [86, 267] on h6 "Pitcher Strikeouts - Tyler Glasnow" at bounding box center [70, 269] width 87 height 7
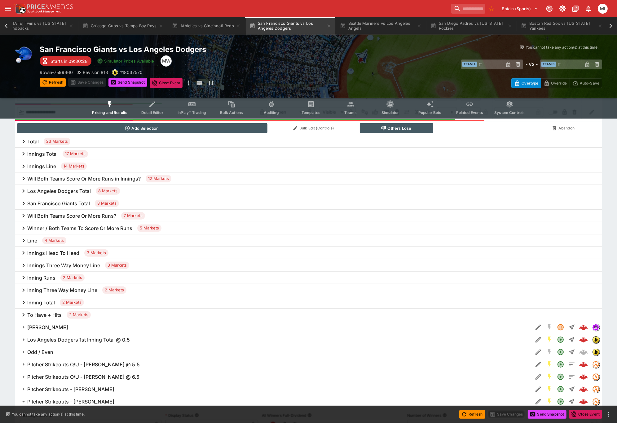
scroll to position [260, 0]
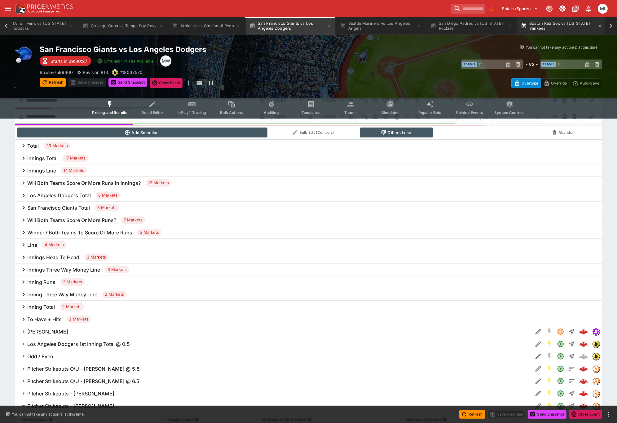
click at [551, 25] on button "Boston Red Sox vs [US_STATE] Yankees" at bounding box center [561, 25] width 89 height 17
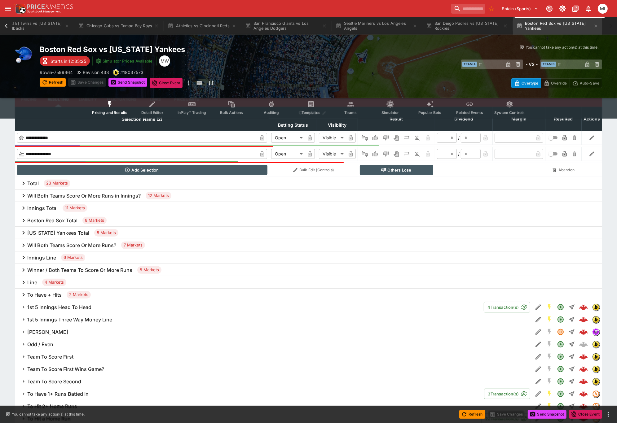
scroll to position [295, 0]
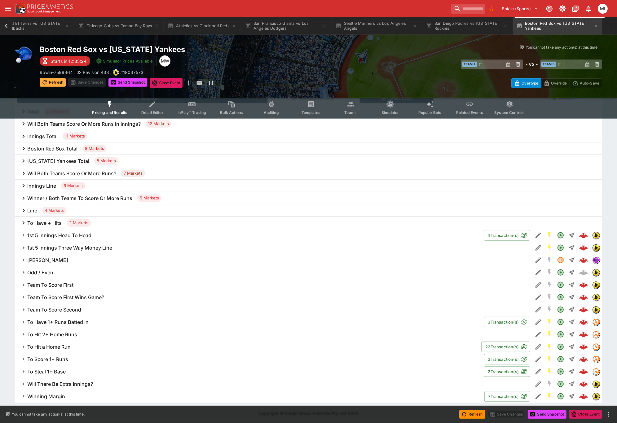
click at [60, 81] on button "Refresh" at bounding box center [53, 82] width 26 height 9
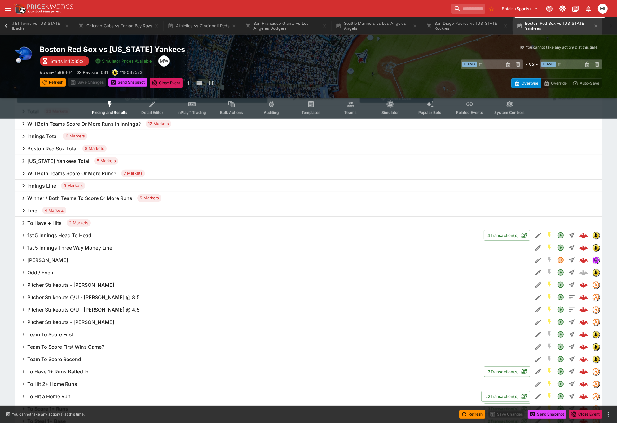
click at [91, 284] on h6 "Pitcher Strikeouts - Garrett Crochet" at bounding box center [70, 285] width 87 height 7
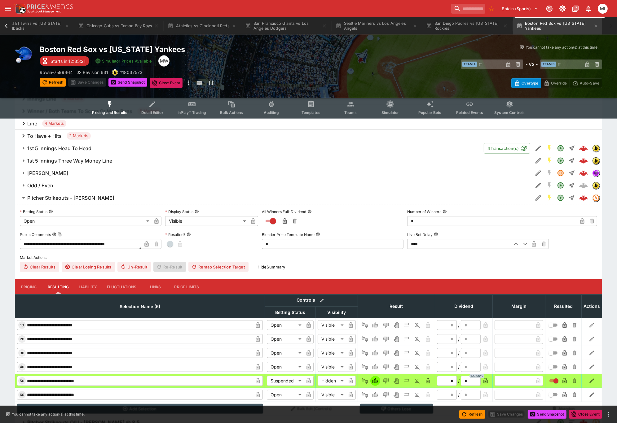
scroll to position [536, 0]
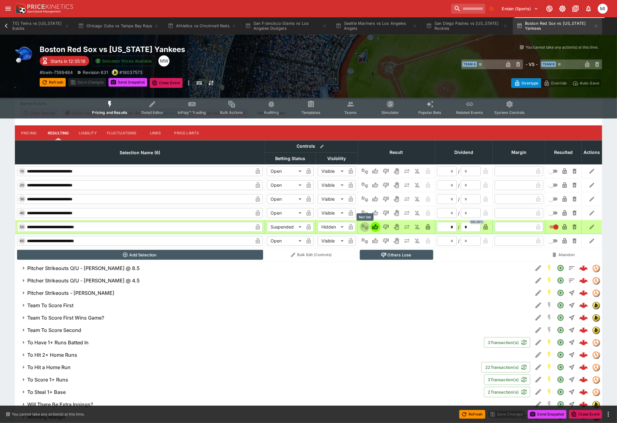
click at [364, 224] on icon "Not Set" at bounding box center [365, 227] width 6 height 6
type input "*"
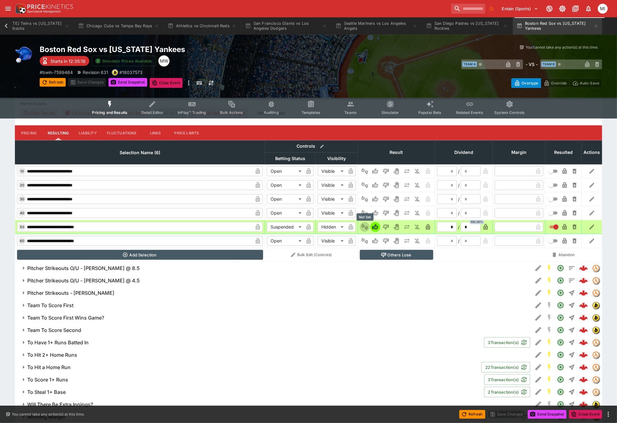
type input "*"
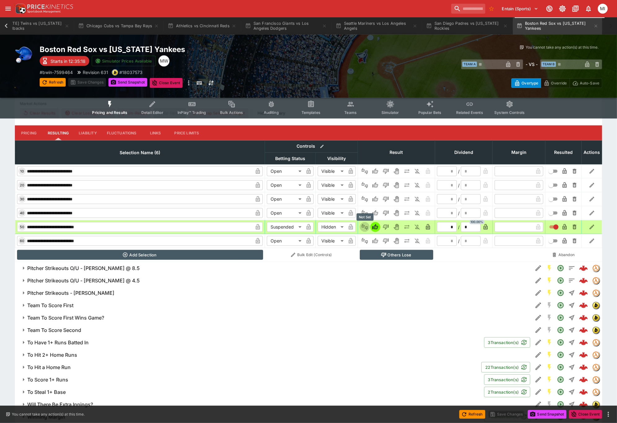
type input "*"
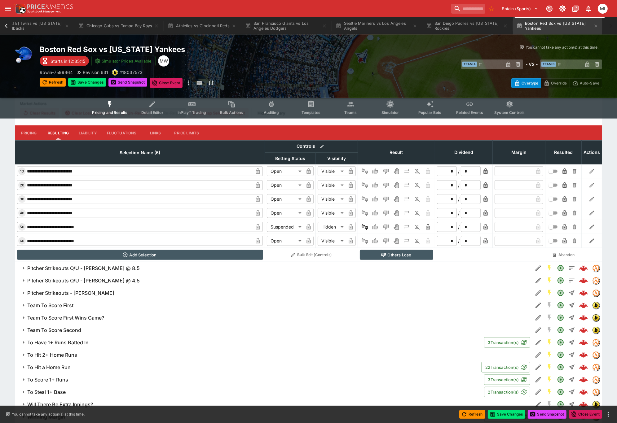
click at [565, 226] on icon "button" at bounding box center [565, 227] width 4 height 6
click at [428, 227] on icon "button" at bounding box center [428, 228] width 3 height 2
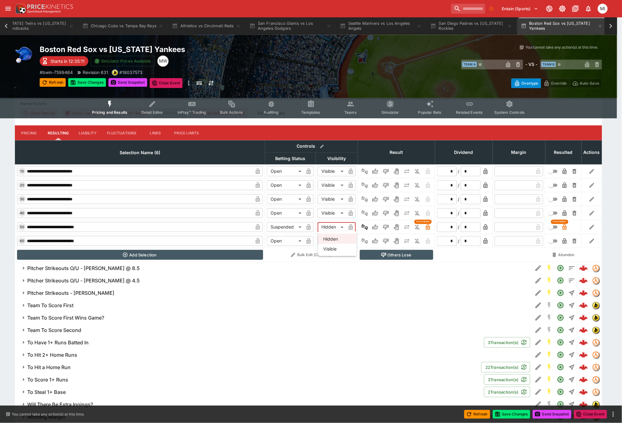
click at [289, 236] on div at bounding box center [311, 211] width 622 height 423
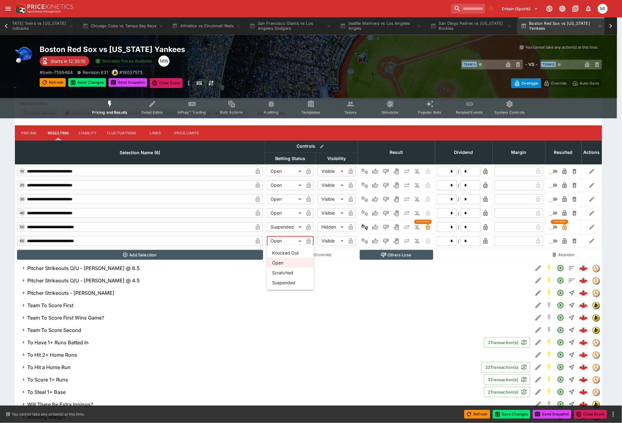
click at [285, 280] on li "Suspended" at bounding box center [290, 283] width 47 height 10
type input "*********"
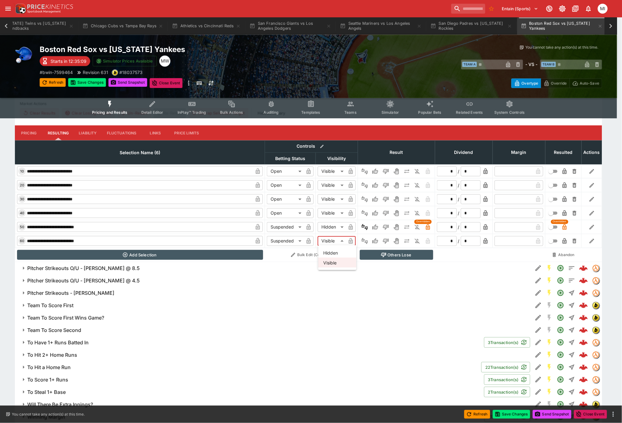
click at [330, 255] on li "Hidden" at bounding box center [337, 253] width 38 height 10
type input "******"
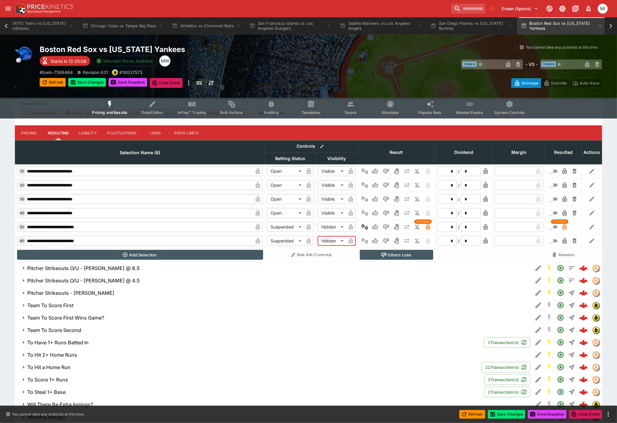
click at [351, 241] on icon "button" at bounding box center [350, 242] width 3 height 2
click at [352, 225] on icon "button" at bounding box center [351, 227] width 6 height 6
click at [308, 225] on icon "button" at bounding box center [309, 227] width 6 height 6
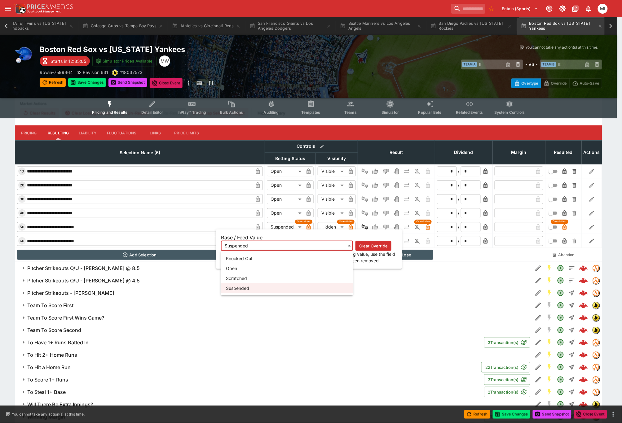
click at [345, 322] on div at bounding box center [311, 211] width 622 height 423
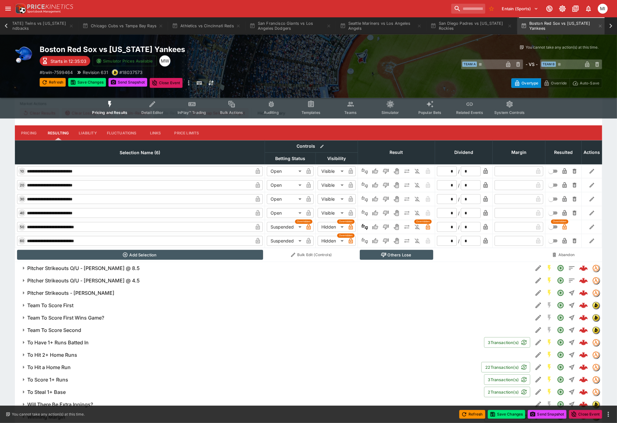
click at [309, 241] on icon "button" at bounding box center [308, 242] width 3 height 2
click at [87, 80] on button "Save Changes" at bounding box center [87, 82] width 38 height 9
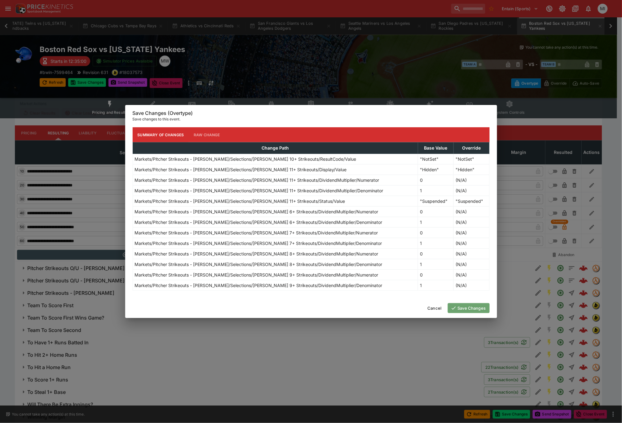
click at [469, 309] on button "Save Changes" at bounding box center [469, 308] width 42 height 10
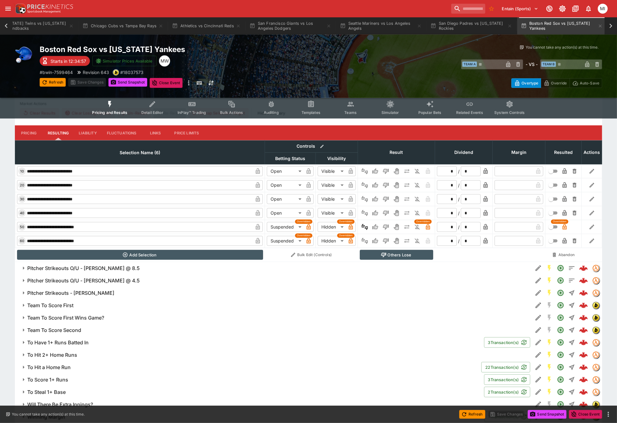
scroll to position [557, 0]
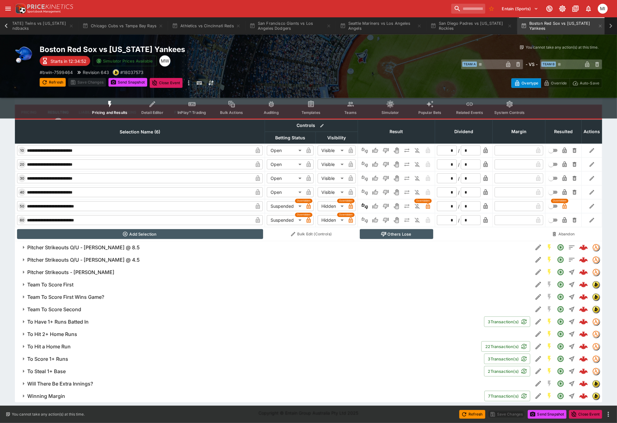
click at [611, 26] on icon at bounding box center [611, 26] width 3 height 4
